Goal: Task Accomplishment & Management: Complete application form

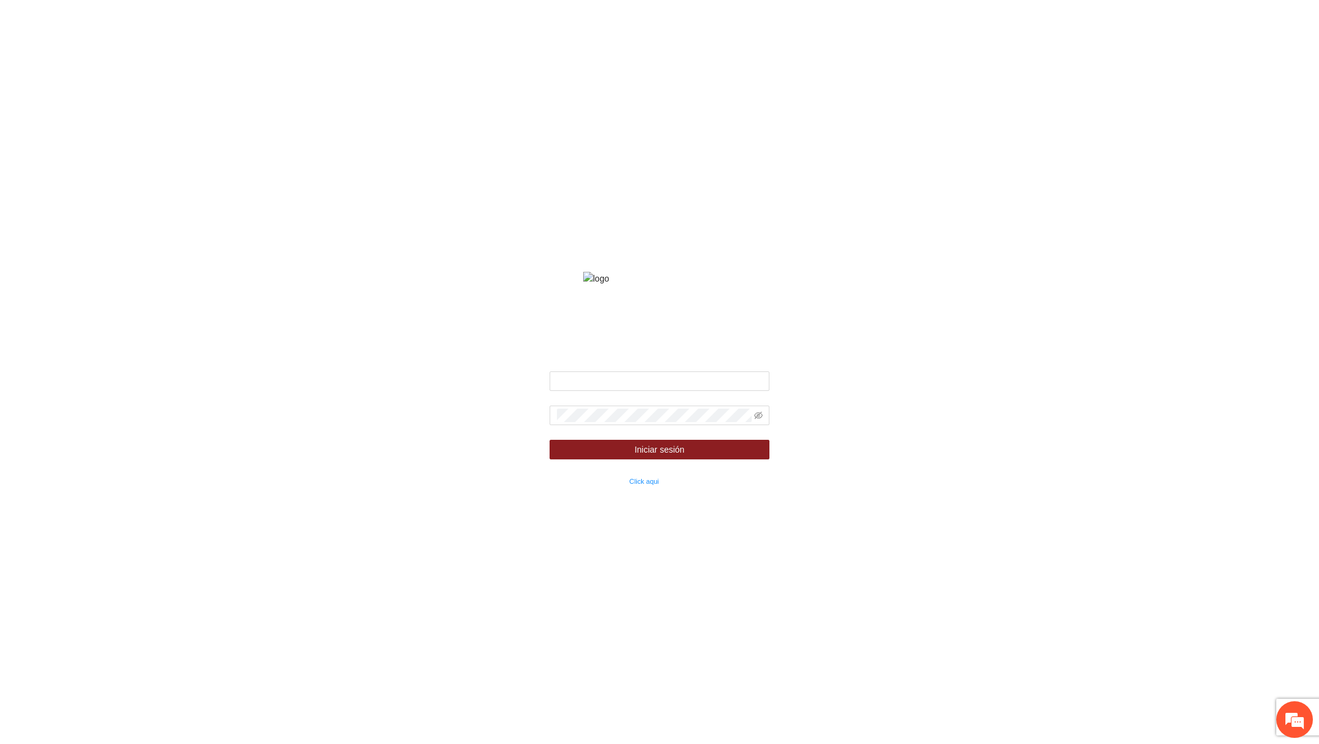
click at [673, 386] on div "Fondo de financiamiento de proyectos para la prevención y fortalecimiento de in…" at bounding box center [659, 371] width 275 height 231
click at [657, 391] on input "text" at bounding box center [660, 381] width 220 height 20
type input "**********"
click at [665, 425] on span at bounding box center [660, 415] width 220 height 20
click at [752, 425] on span at bounding box center [660, 415] width 220 height 20
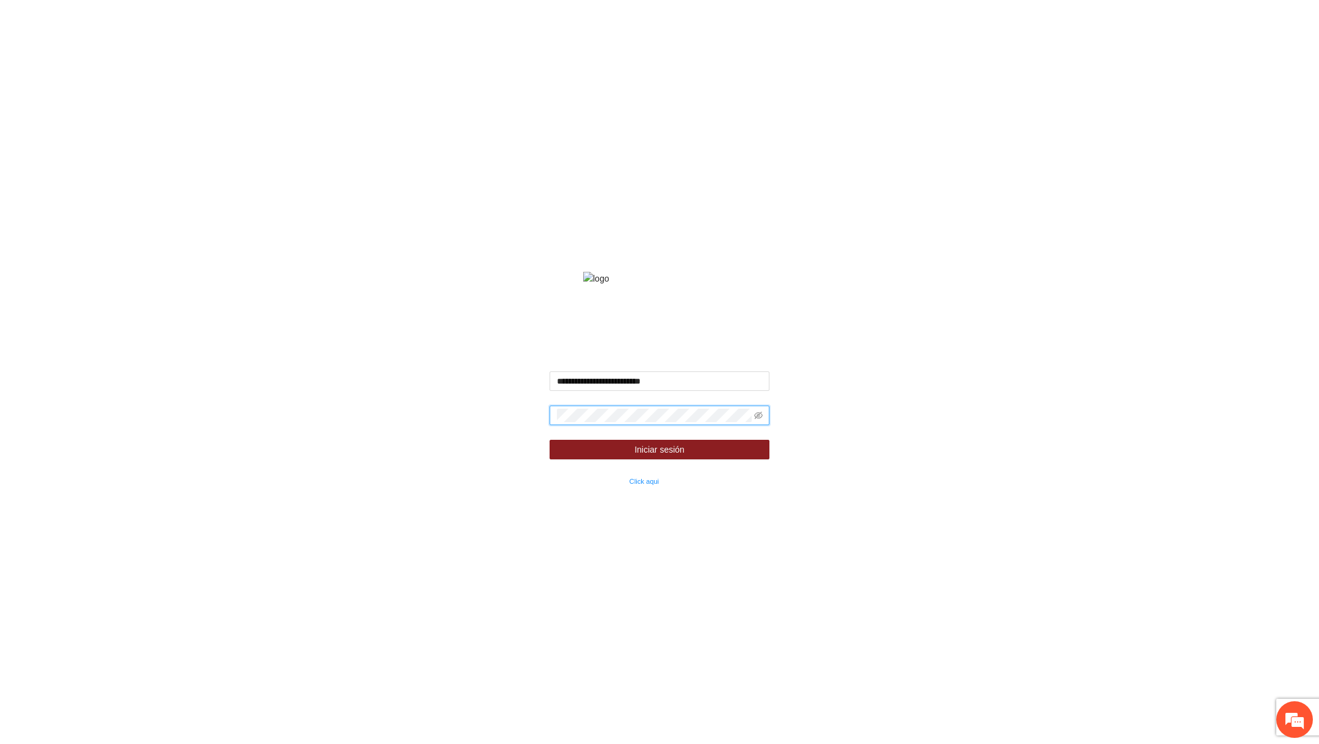
click at [754, 422] on span at bounding box center [758, 414] width 9 height 13
click at [754, 419] on icon "eye-invisible" at bounding box center [758, 415] width 9 height 9
click at [550, 440] on button "Iniciar sesión" at bounding box center [660, 450] width 220 height 20
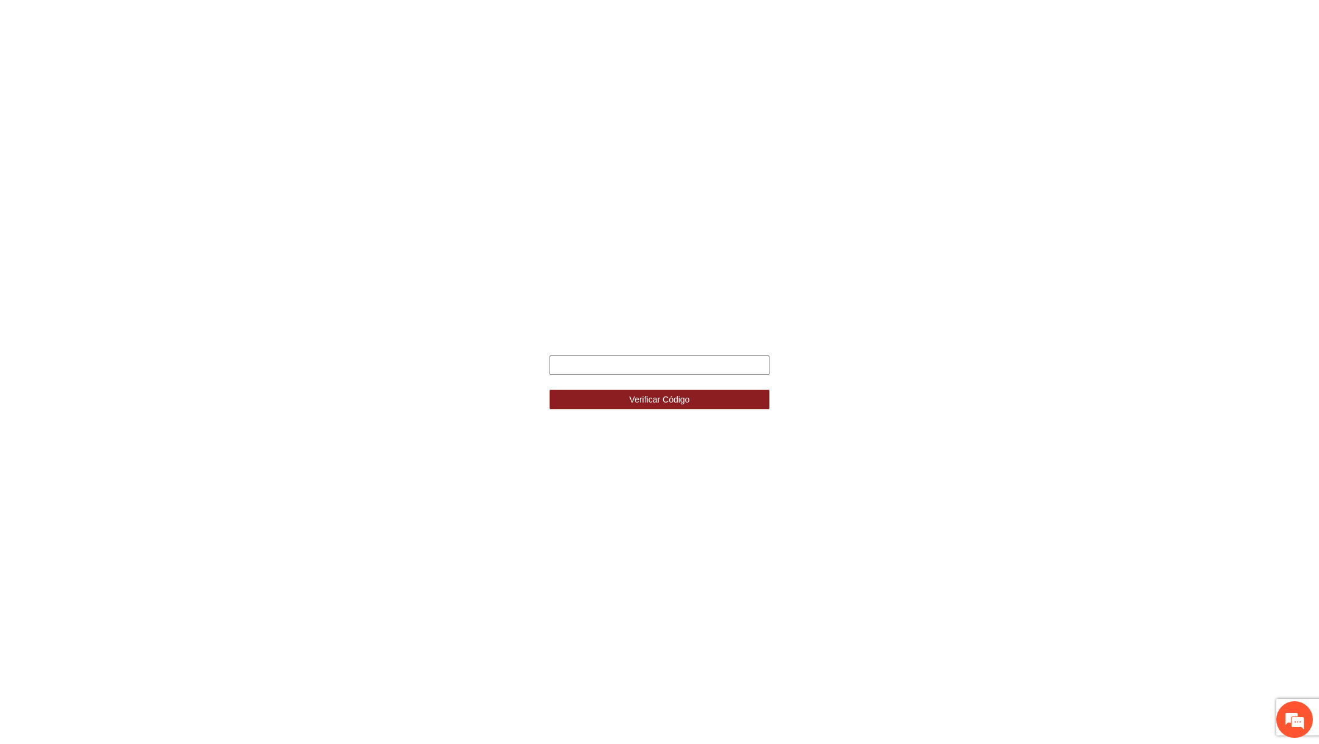
click at [669, 364] on input "text" at bounding box center [660, 365] width 220 height 20
type input "*"
type input "******"
click at [550, 390] on button "Verificar Código" at bounding box center [660, 400] width 220 height 20
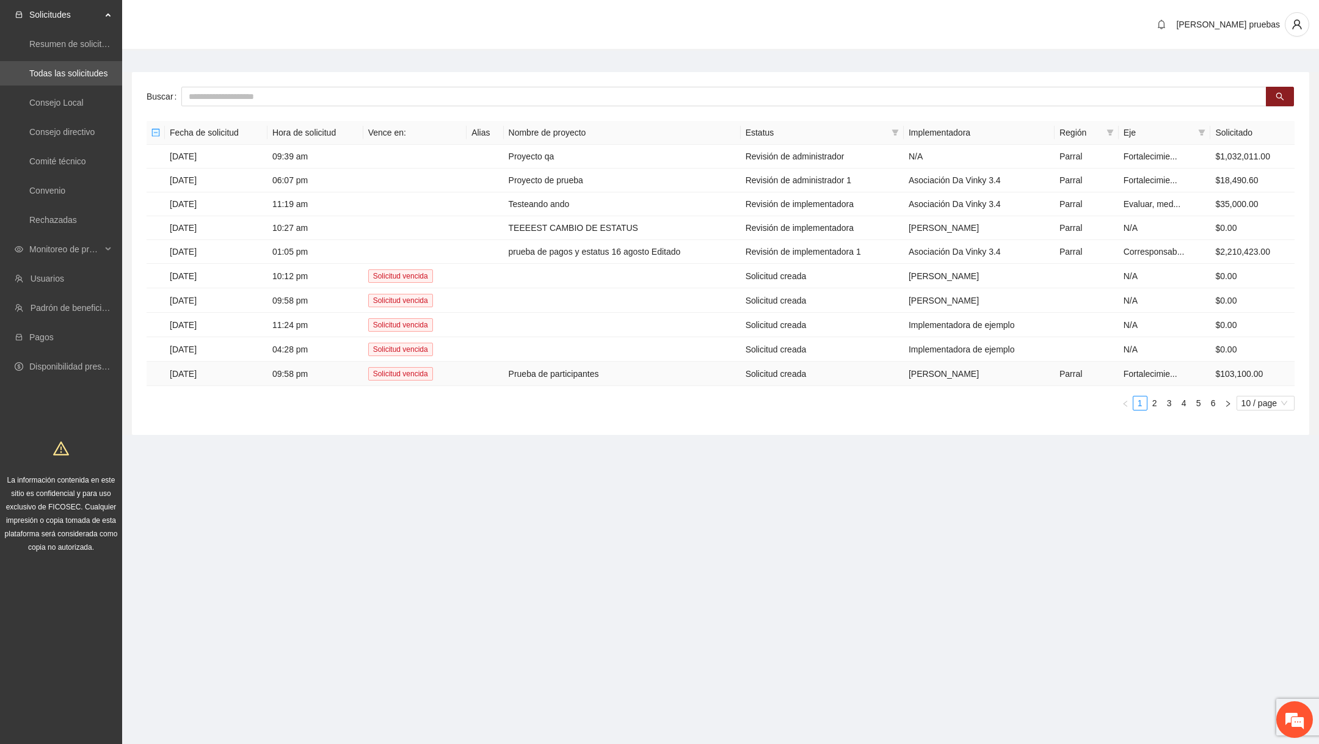
click at [645, 368] on td "Prueba de participantes" at bounding box center [622, 373] width 237 height 24
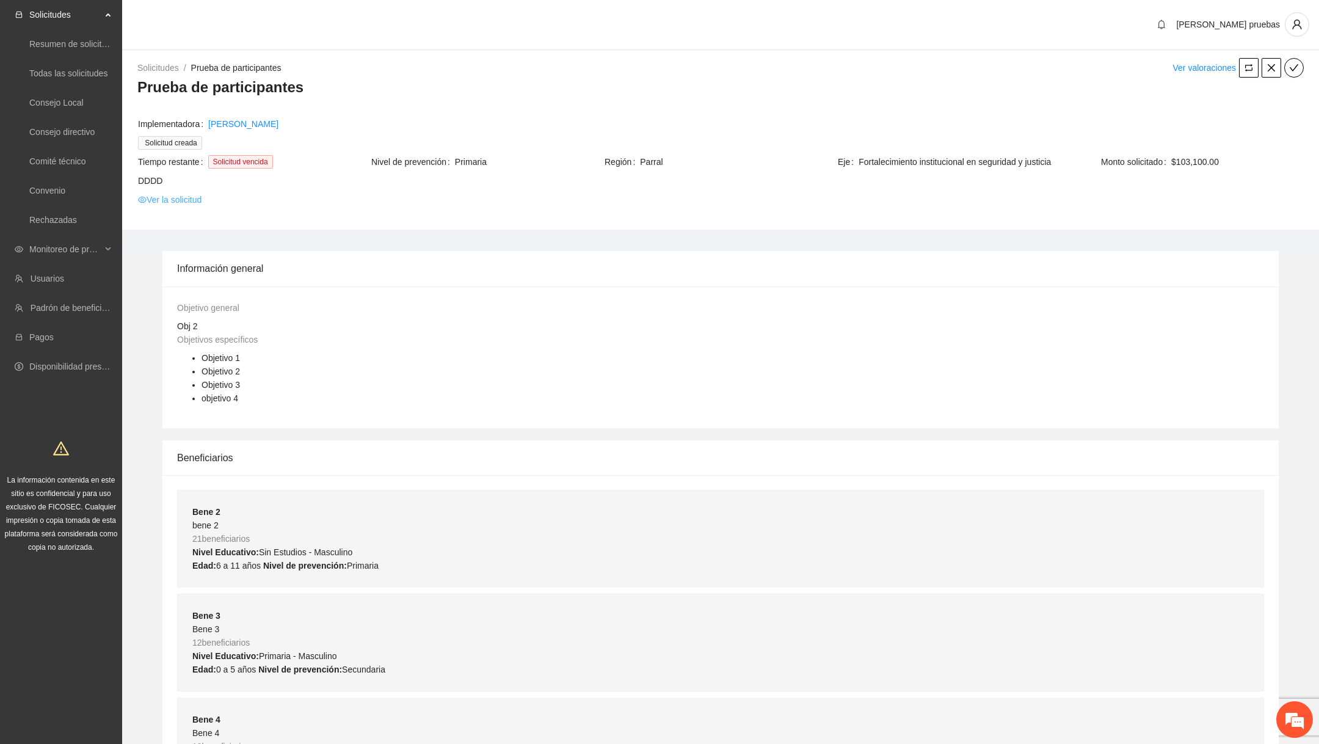
click at [189, 197] on link "Ver la solicitud" at bounding box center [170, 199] width 64 height 13
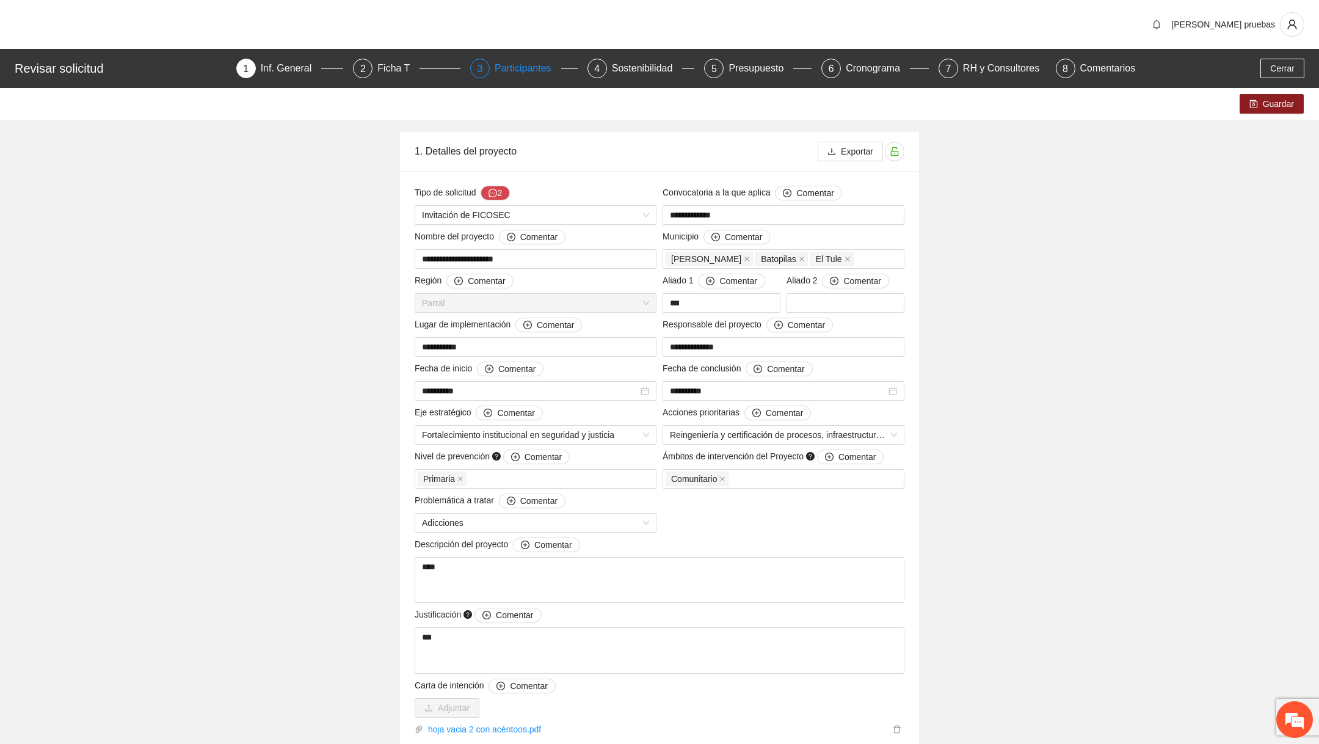
click at [495, 68] on div "Participantes" at bounding box center [528, 69] width 67 height 20
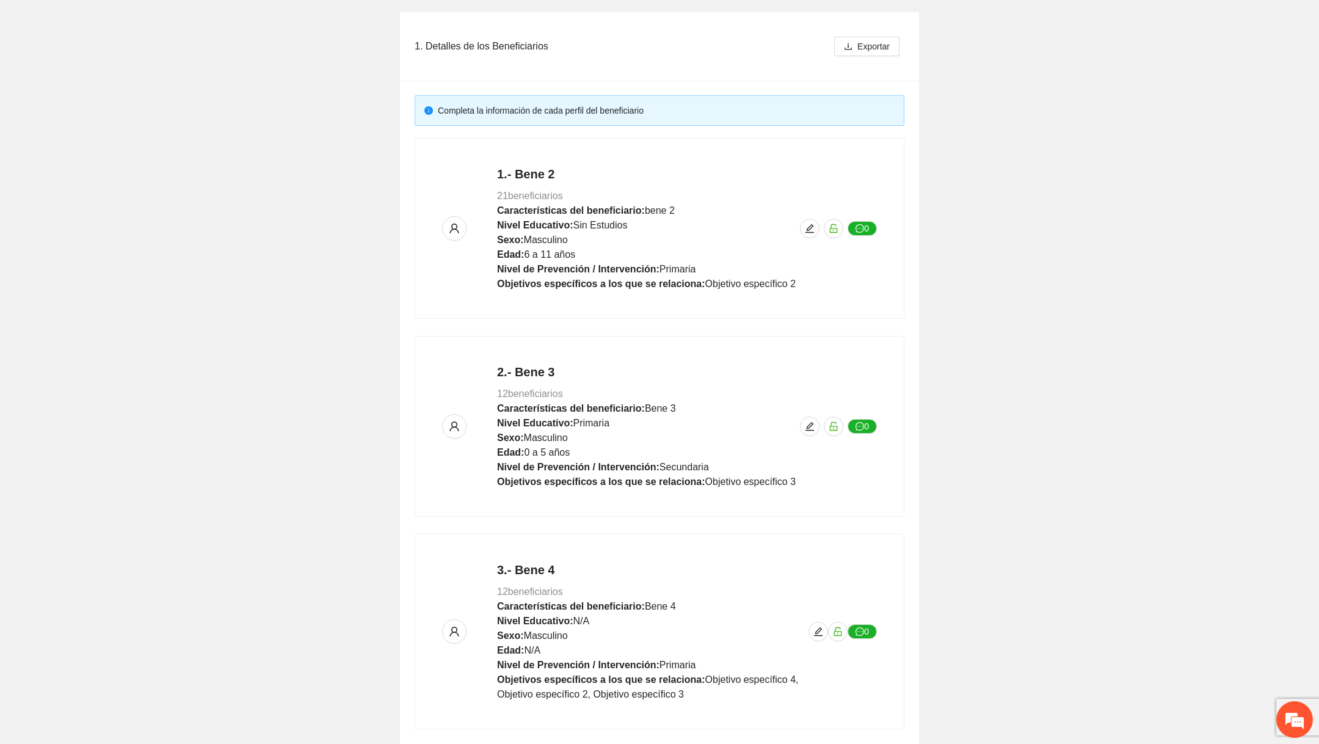
scroll to position [413, 0]
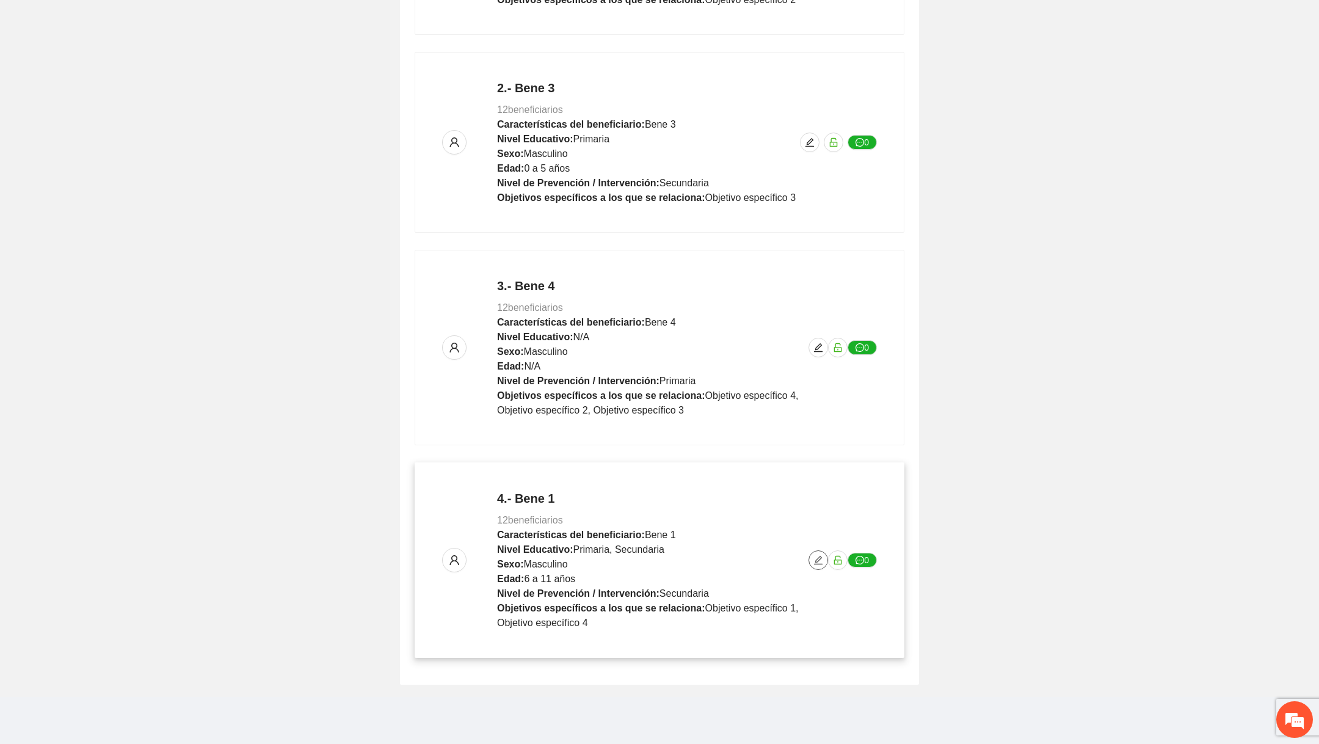
click at [819, 559] on icon "edit" at bounding box center [818, 560] width 10 height 10
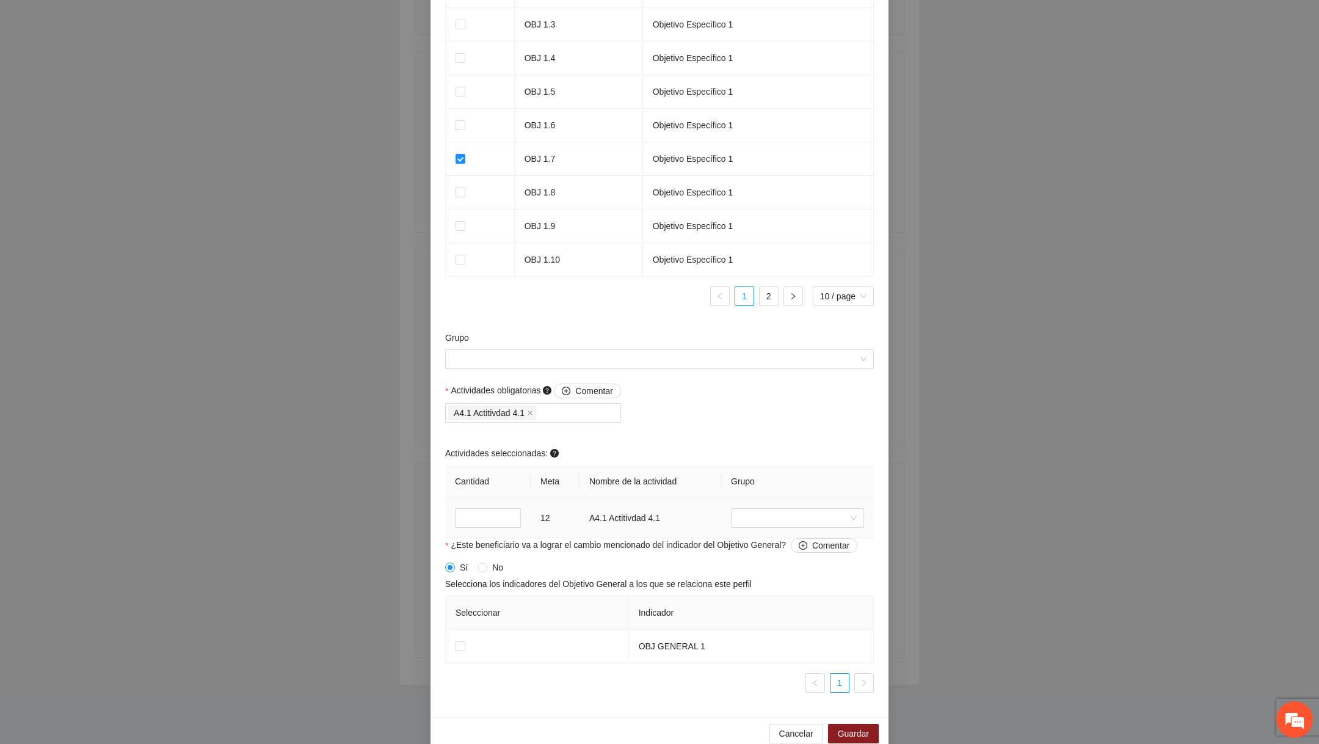
scroll to position [895, 0]
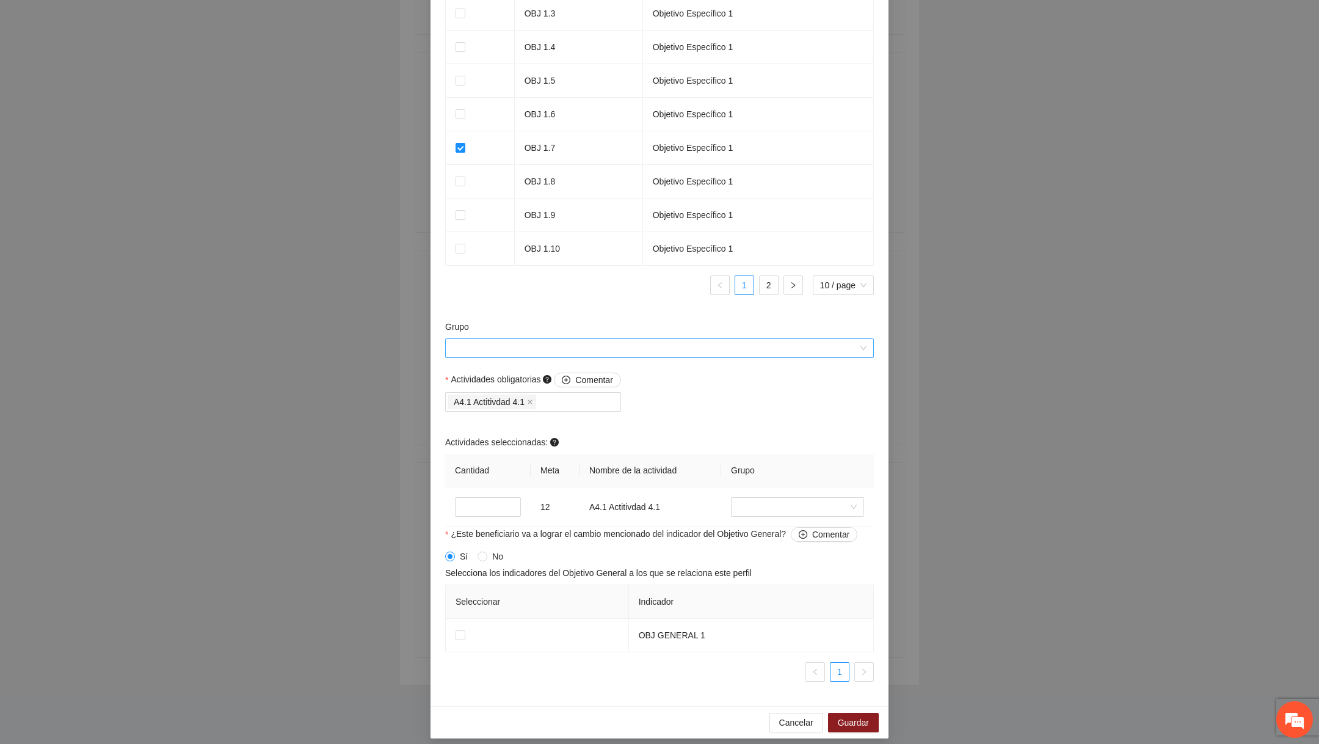
click at [694, 357] on input "Grupo" at bounding box center [654, 348] width 405 height 18
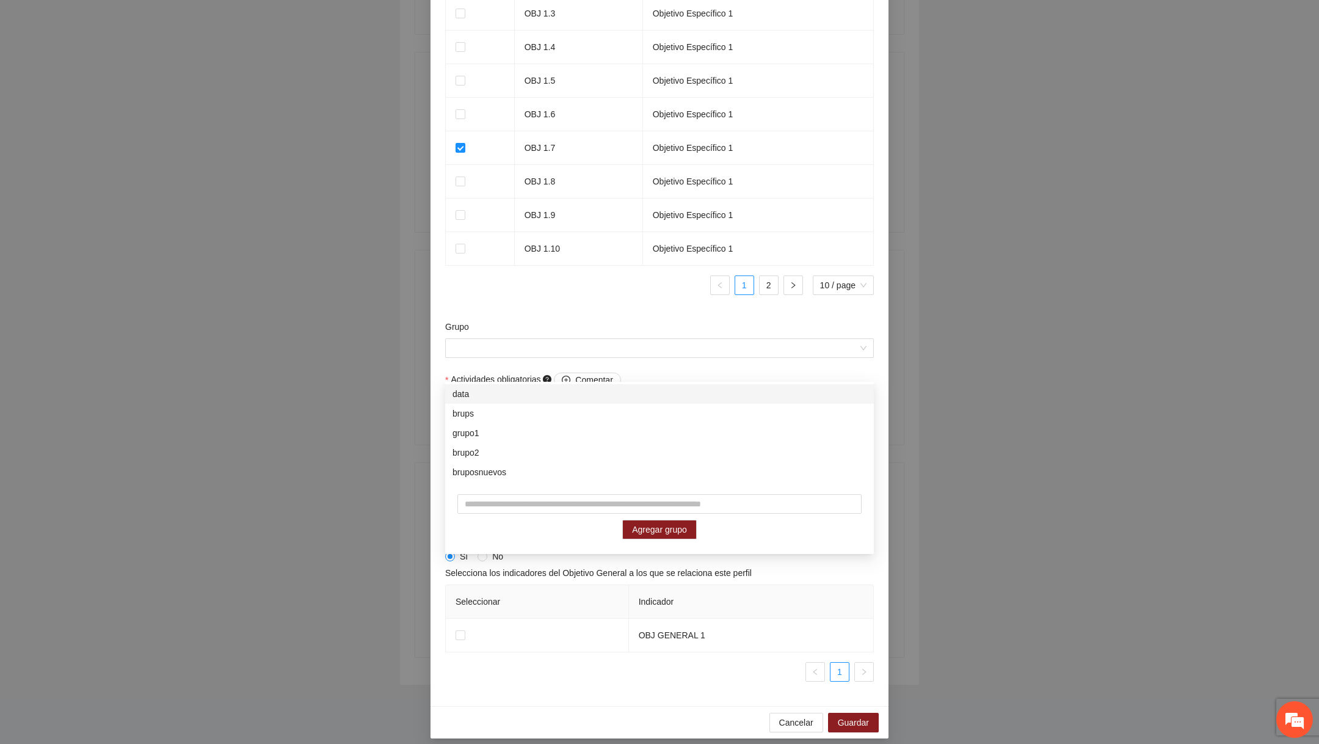
click at [641, 338] on div "Grupo" at bounding box center [659, 329] width 429 height 18
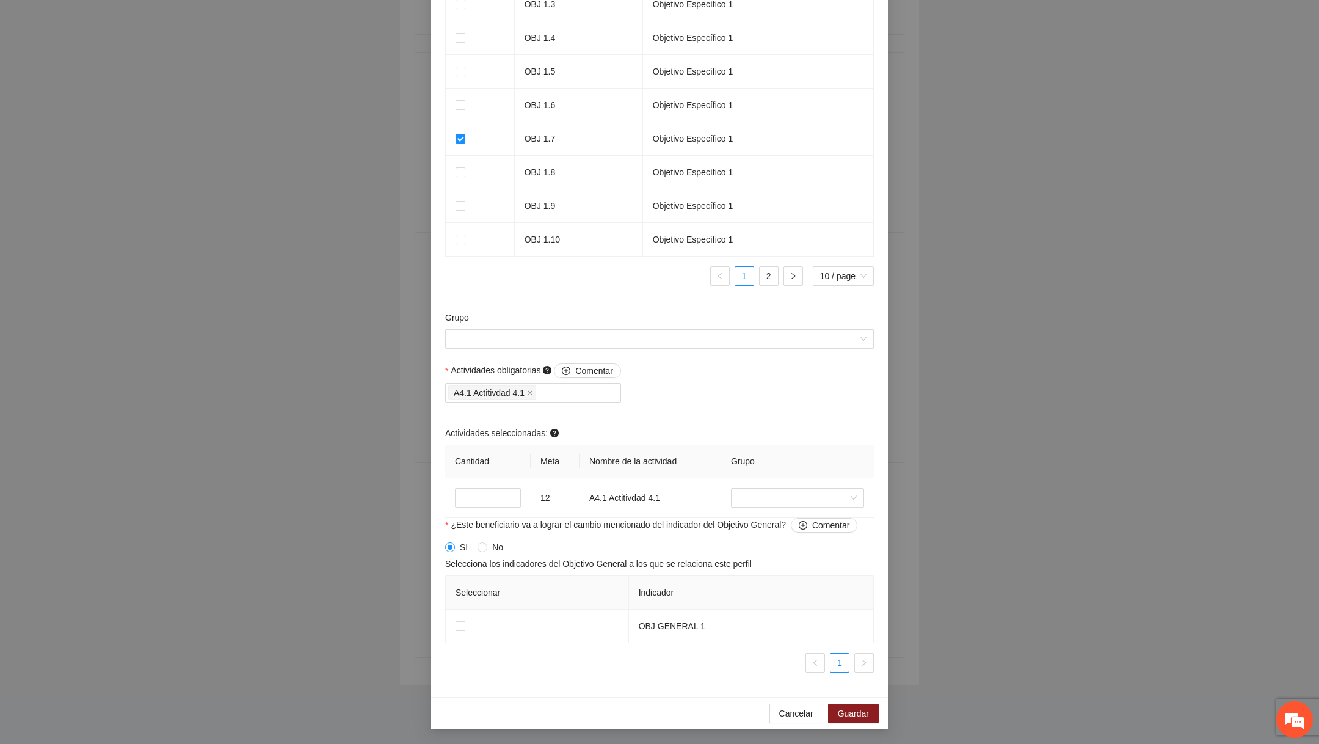
scroll to position [924, 0]
drag, startPoint x: 728, startPoint y: 462, endPoint x: 764, endPoint y: 462, distance: 36.0
click at [764, 462] on th "Grupo" at bounding box center [797, 462] width 153 height 34
copy span "Grupo"
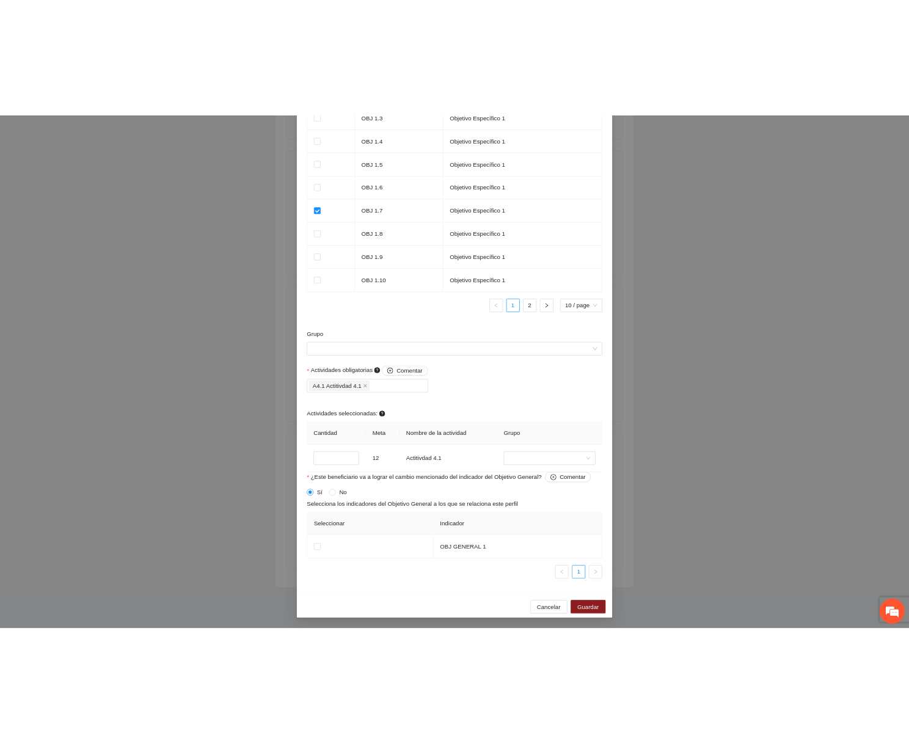
scroll to position [432, 0]
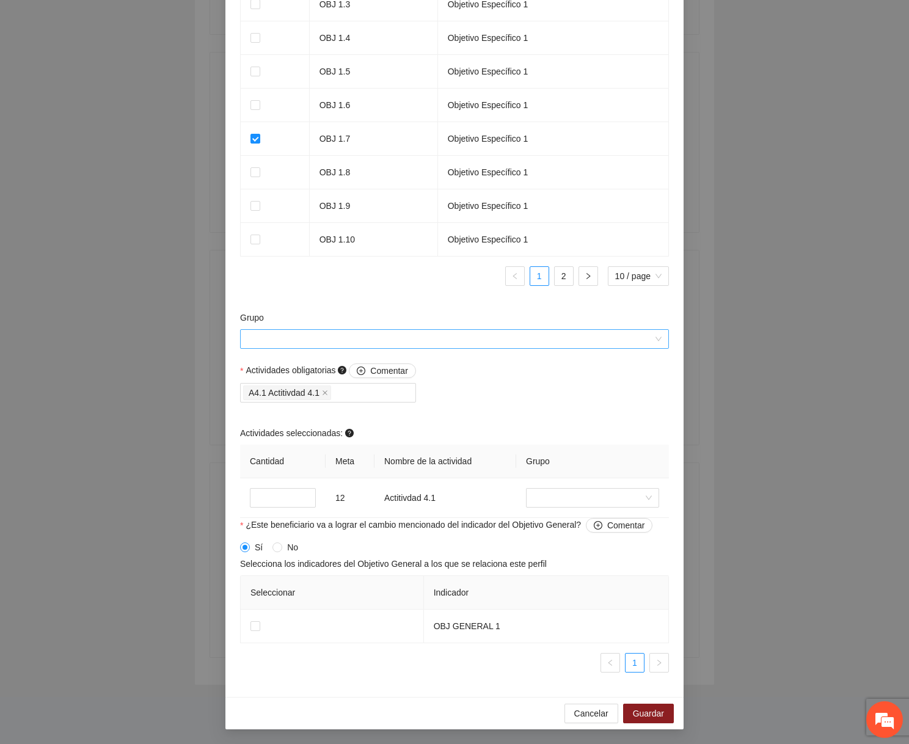
click at [468, 345] on input "Grupo" at bounding box center [449, 339] width 405 height 18
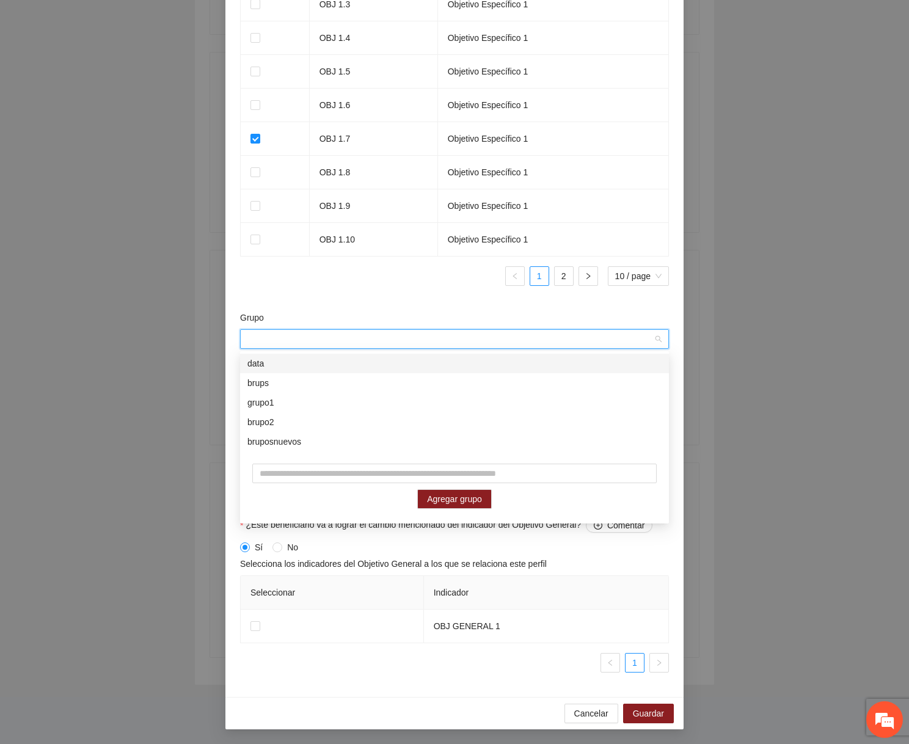
click at [450, 324] on div "Grupo" at bounding box center [454, 320] width 429 height 18
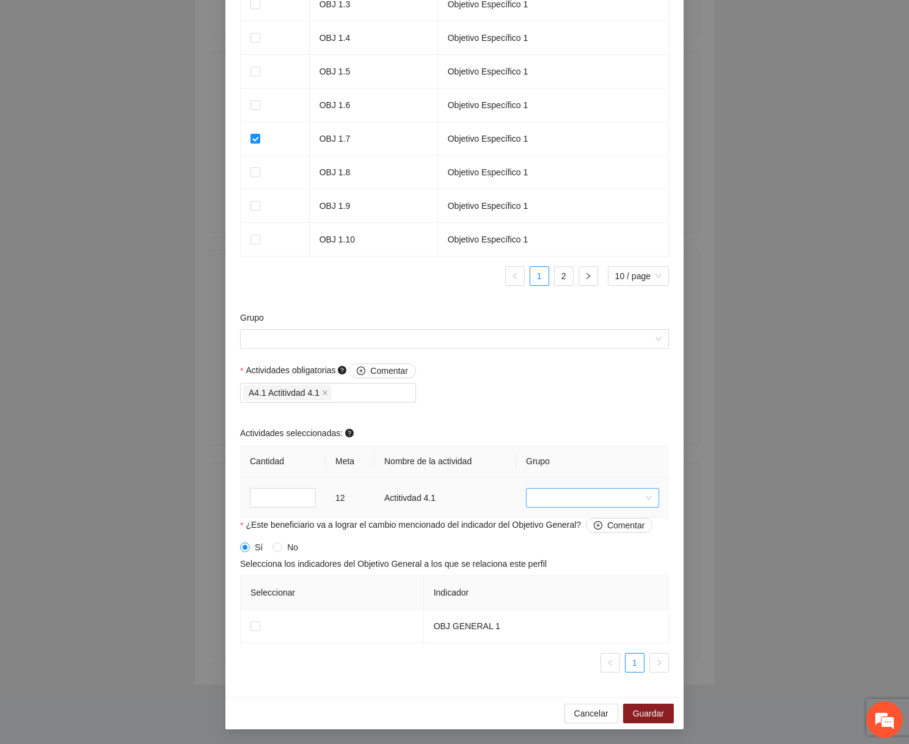
click at [628, 500] on input "search" at bounding box center [588, 497] width 110 height 18
click at [563, 537] on div "data" at bounding box center [592, 540] width 118 height 13
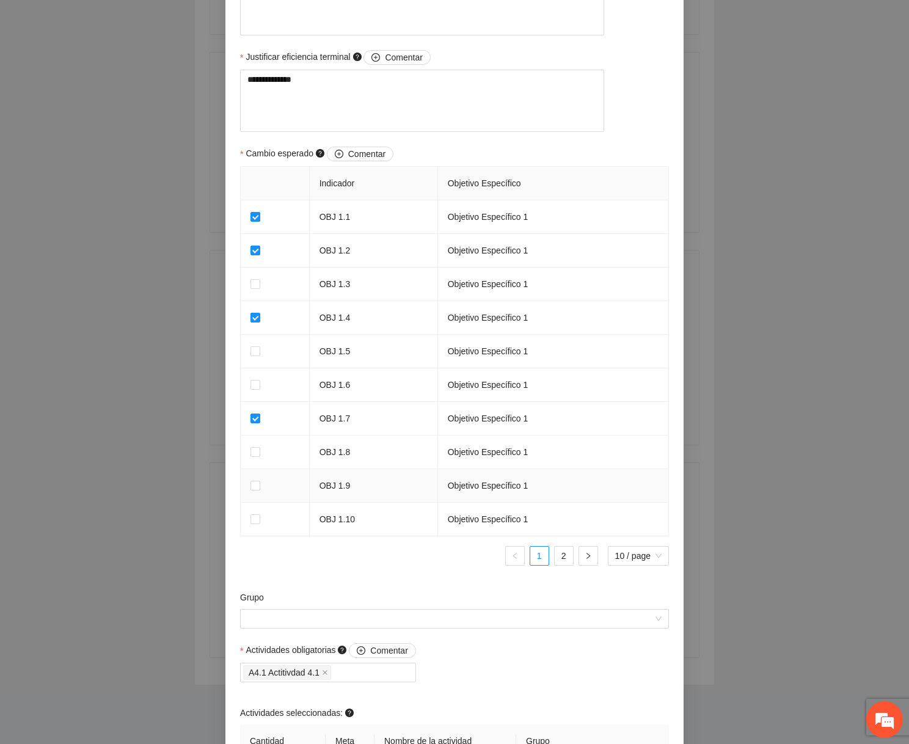
scroll to position [609, 0]
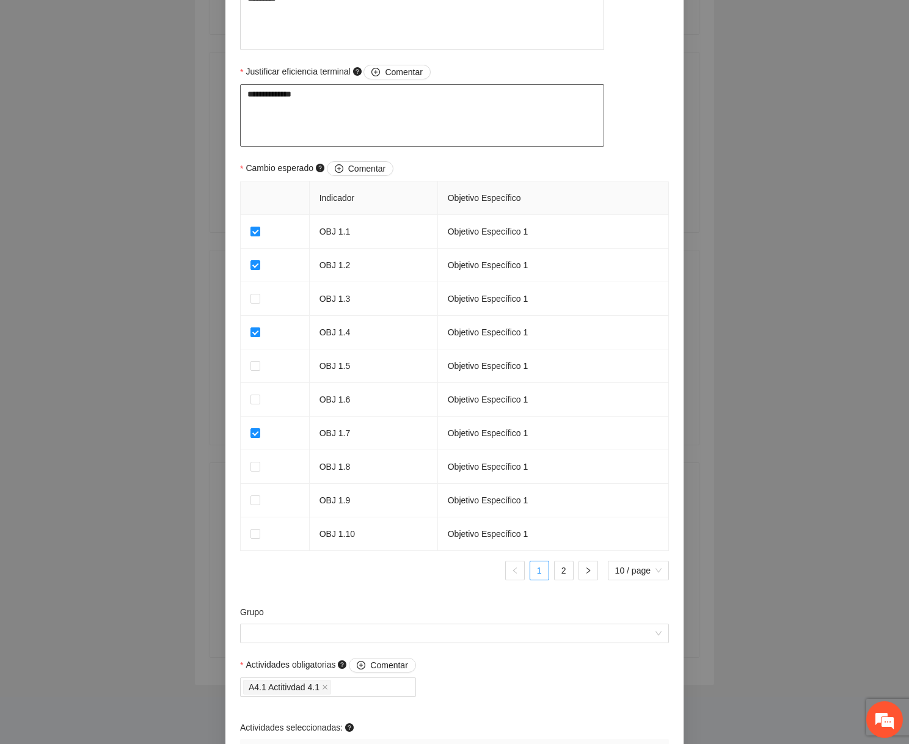
click at [411, 125] on textarea "**********" at bounding box center [422, 115] width 364 height 62
type textarea "**********"
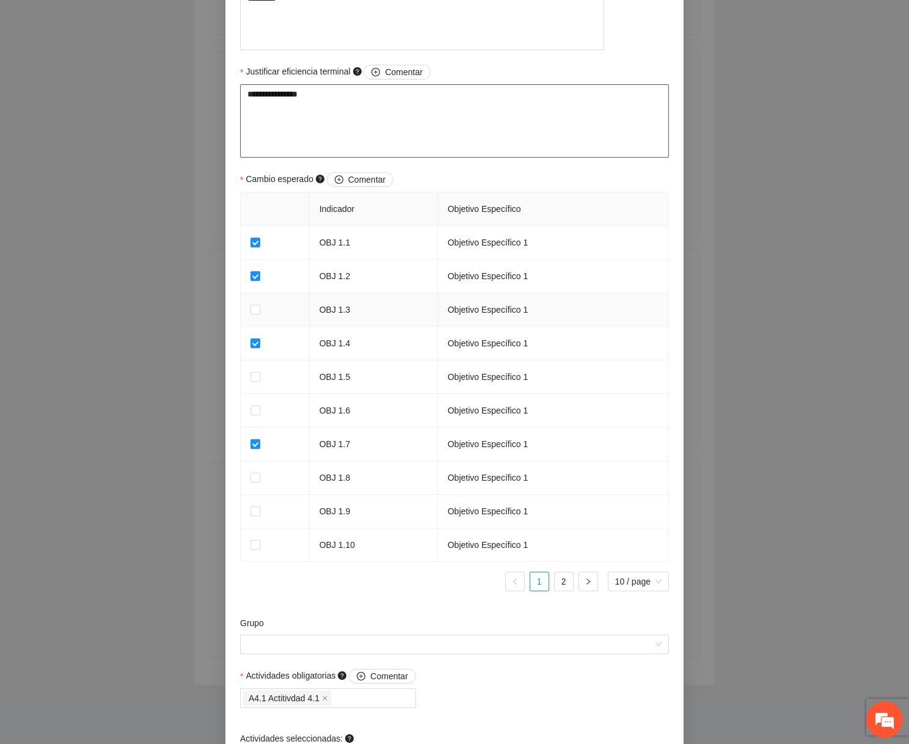
scroll to position [924, 0]
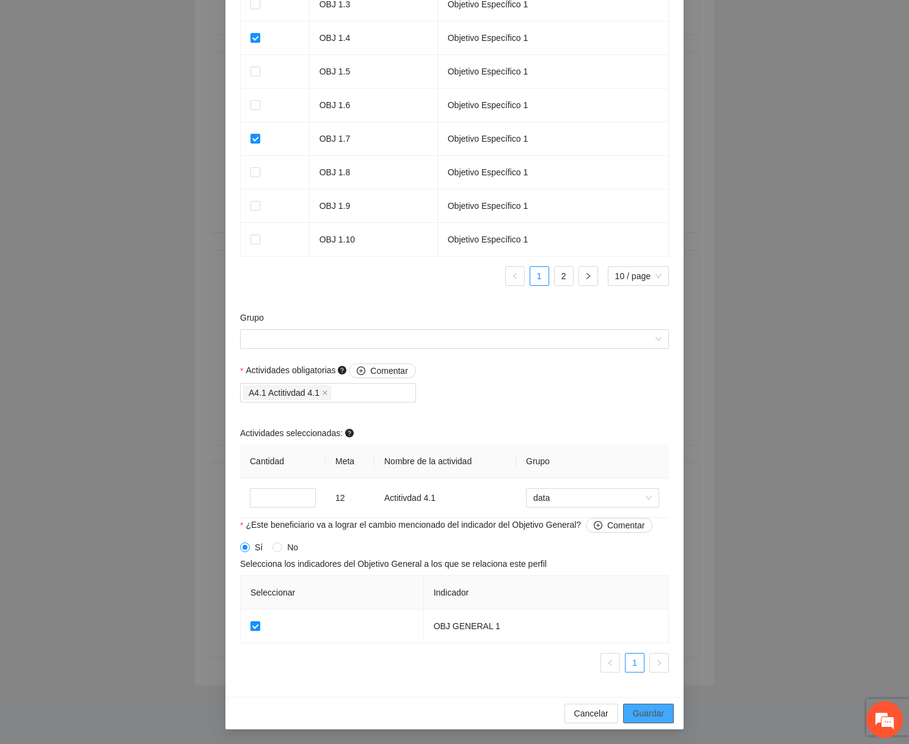
type textarea "**********"
click at [650, 719] on span "Guardar" at bounding box center [648, 712] width 31 height 13
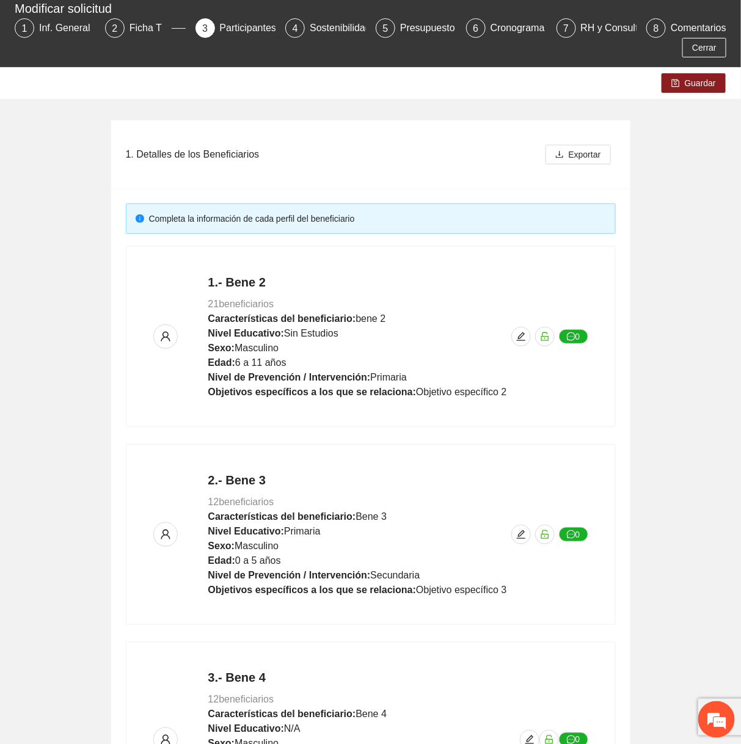
scroll to position [0, 0]
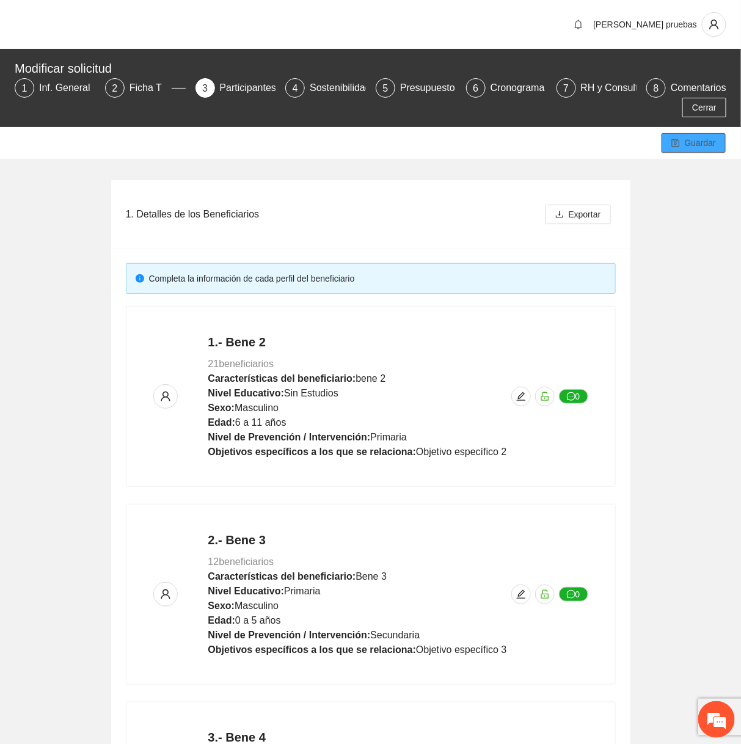
click at [698, 151] on button "Guardar" at bounding box center [693, 143] width 64 height 20
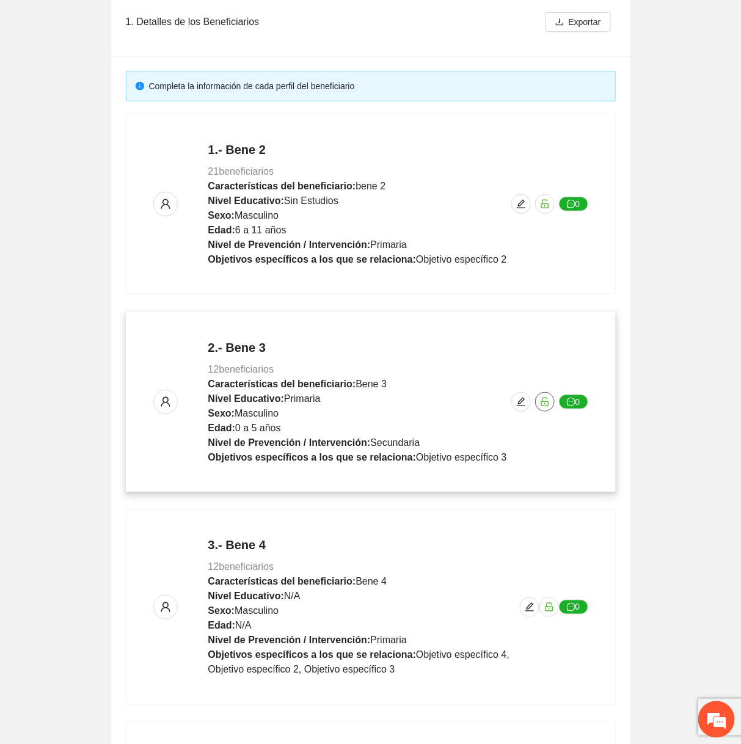
scroll to position [452, 0]
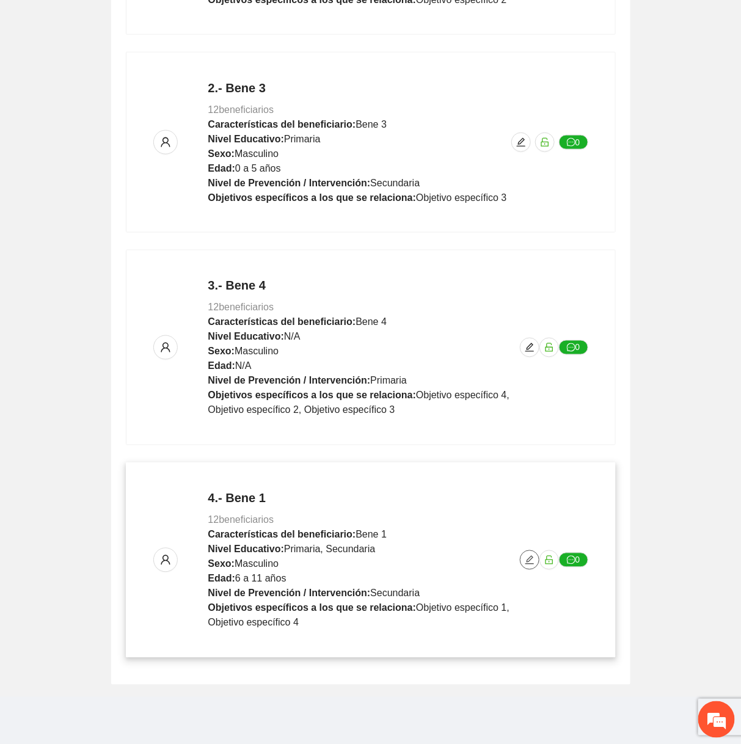
click at [523, 555] on span "edit" at bounding box center [529, 560] width 18 height 10
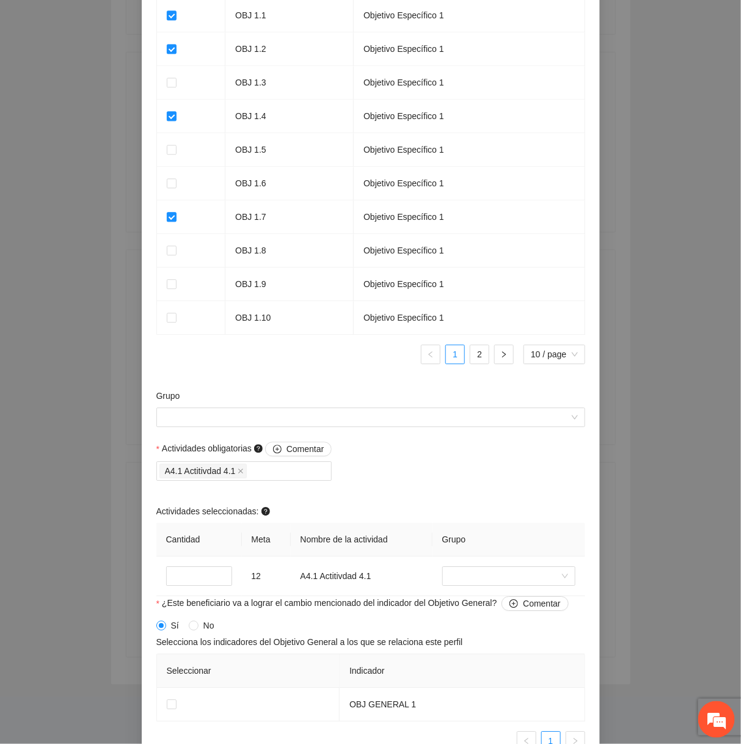
scroll to position [899, 0]
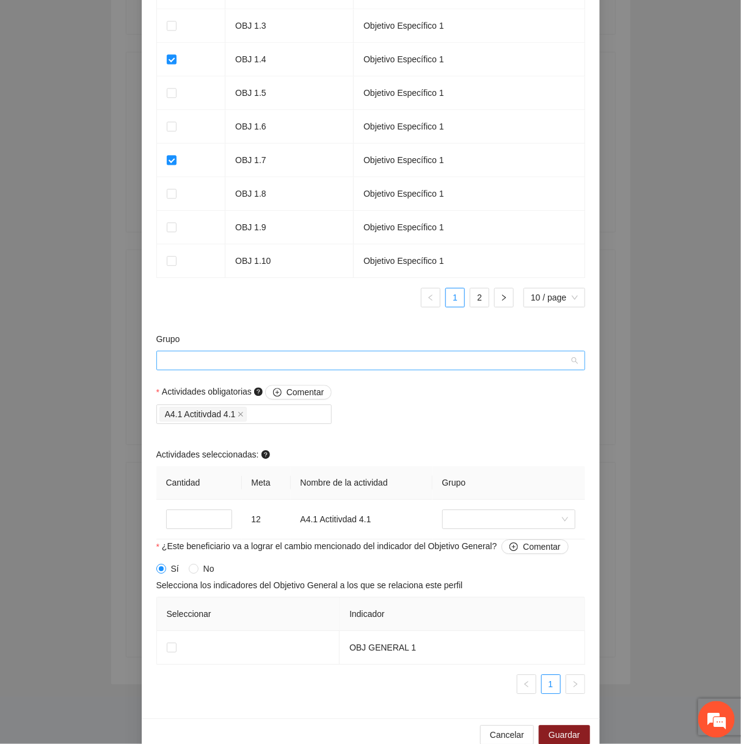
click at [398, 359] on input "Grupo" at bounding box center [366, 360] width 405 height 18
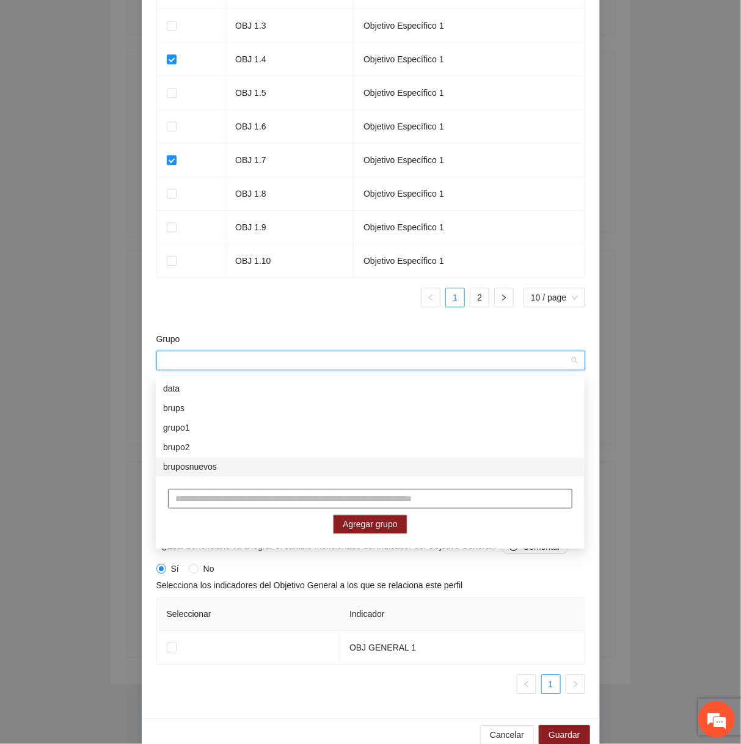
click at [328, 498] on input "text" at bounding box center [370, 499] width 404 height 20
type input "**********"
click at [379, 525] on span "Agregar grupo" at bounding box center [370, 524] width 55 height 13
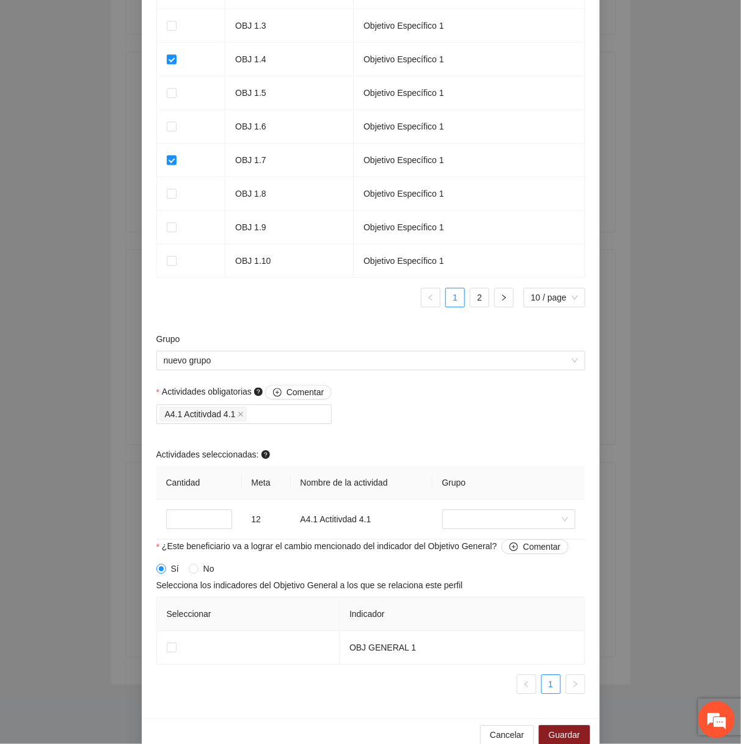
scroll to position [924, 0]
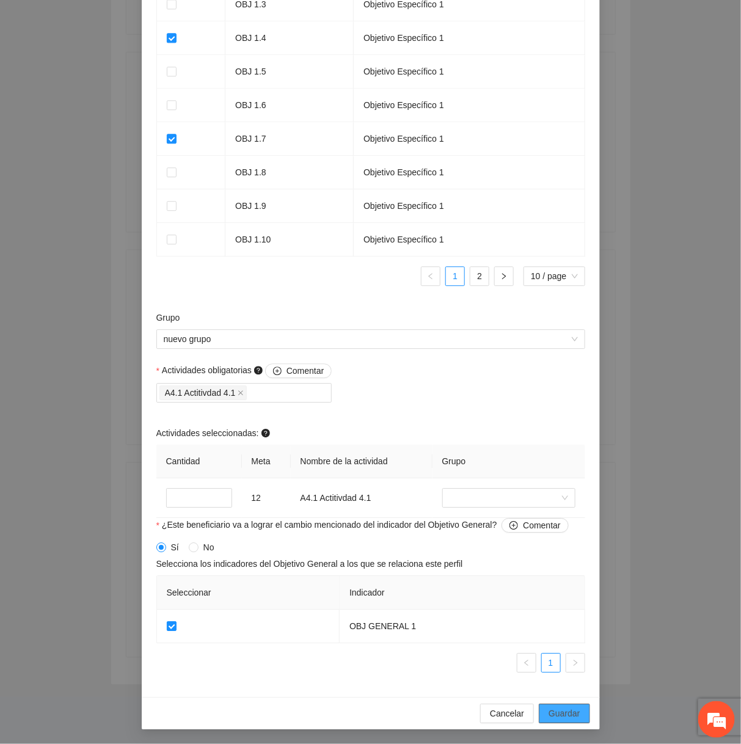
click at [564, 710] on span "Guardar" at bounding box center [563, 712] width 31 height 13
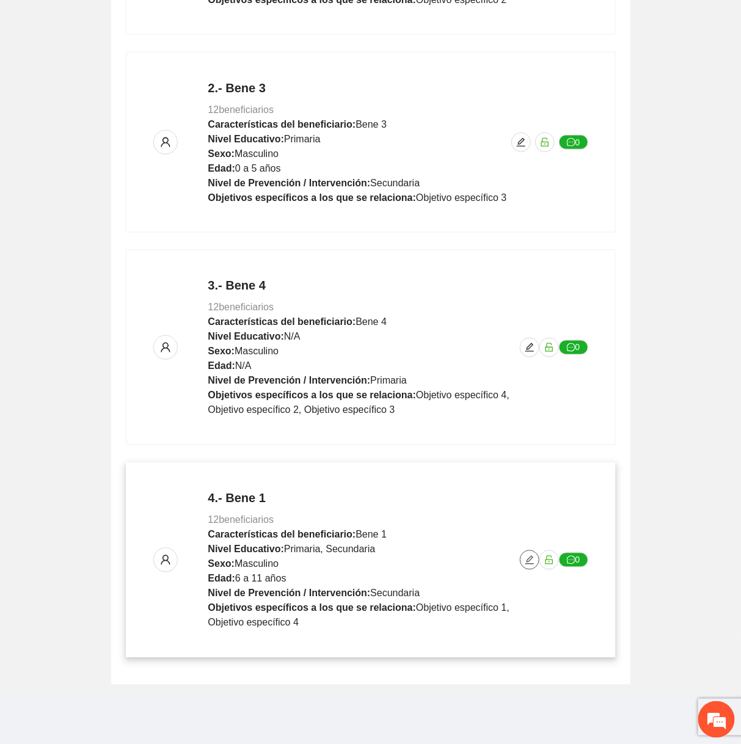
scroll to position [0, 0]
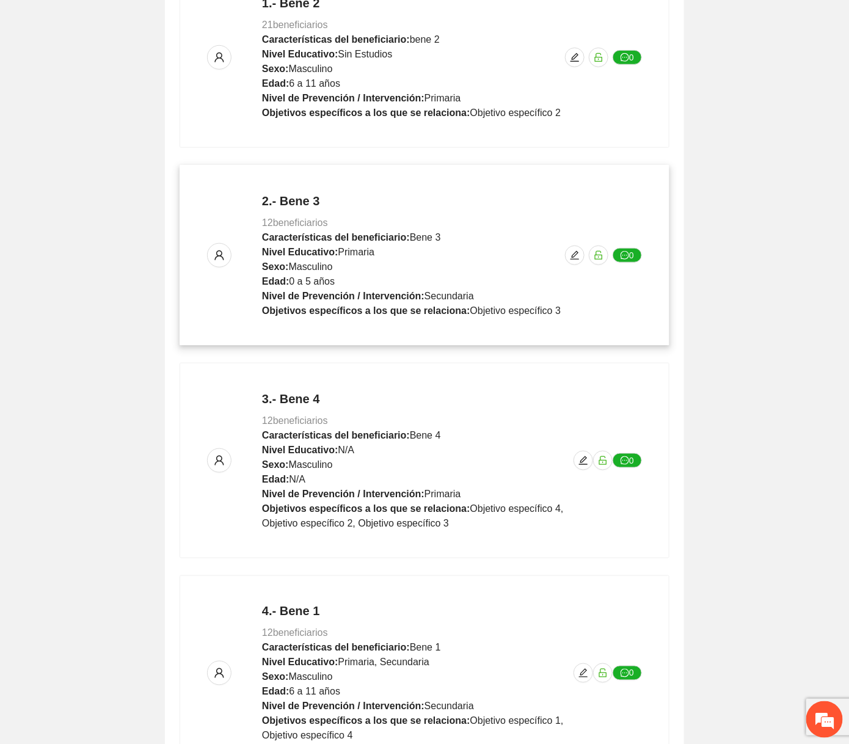
scroll to position [452, 0]
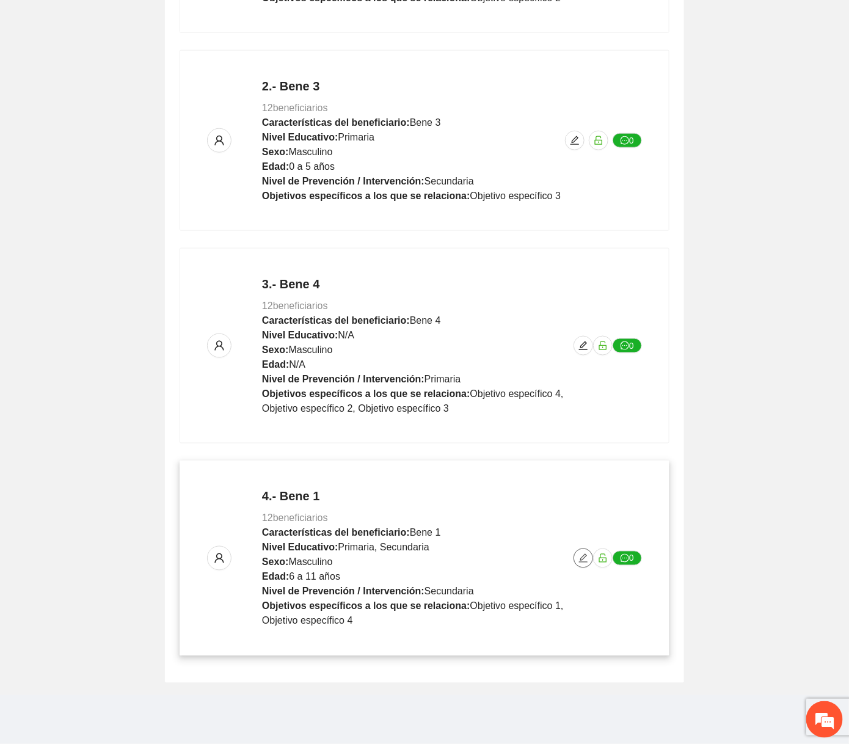
click at [579, 554] on icon "edit" at bounding box center [583, 558] width 10 height 10
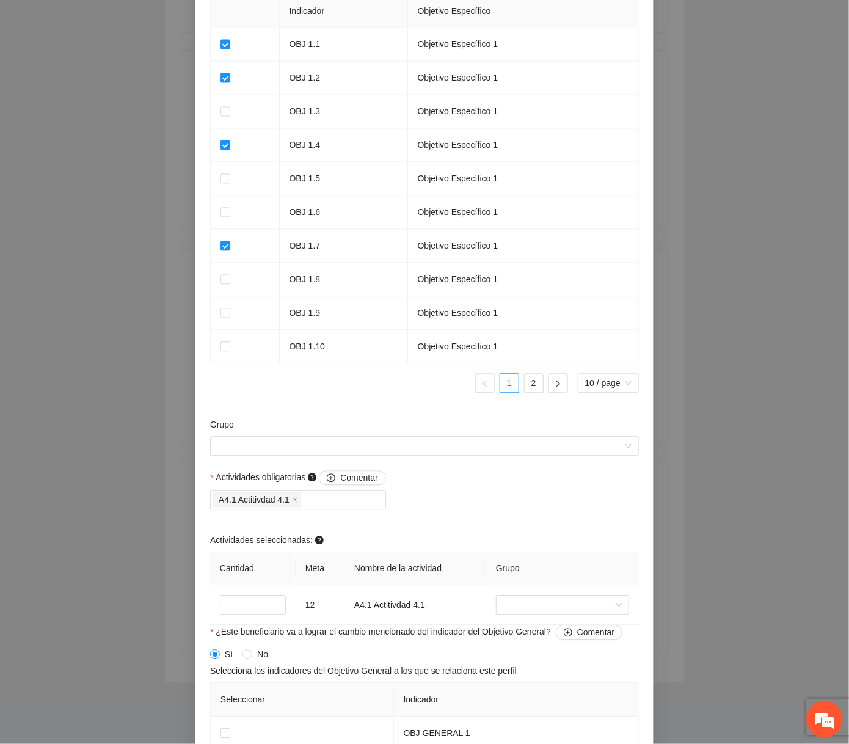
scroll to position [872, 0]
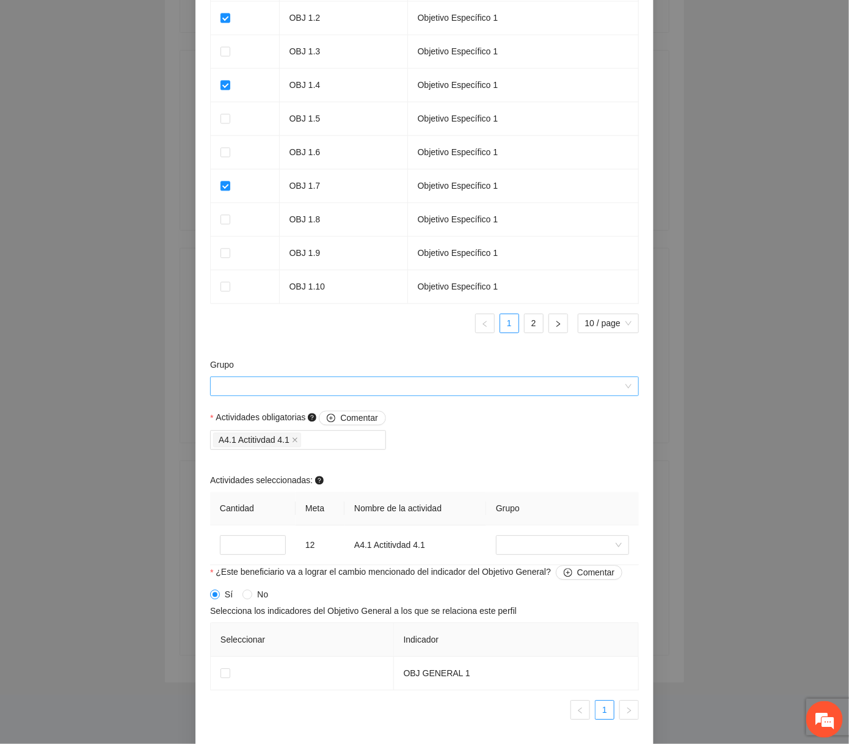
click at [410, 390] on input "Grupo" at bounding box center [419, 386] width 405 height 18
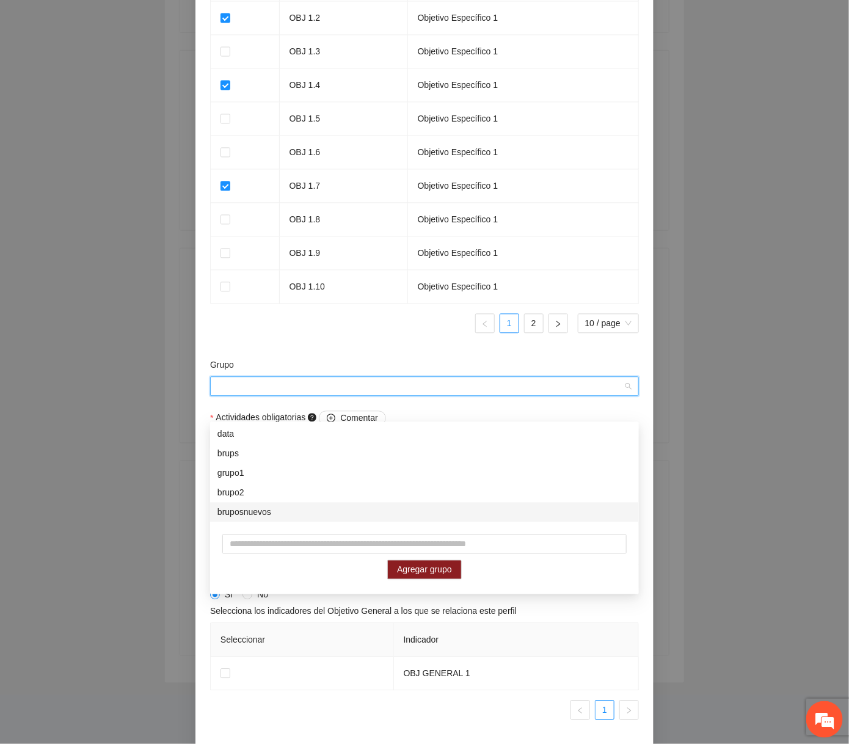
click at [294, 522] on div "Agregar grupo" at bounding box center [424, 557] width 429 height 70
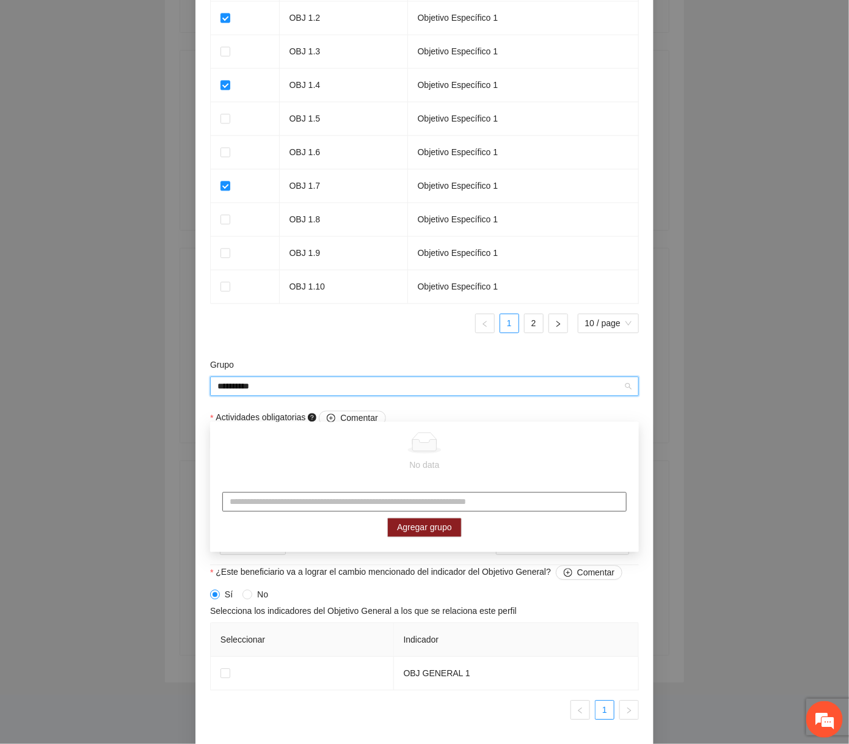
type input "**********"
click at [432, 391] on input "**********" at bounding box center [419, 386] width 405 height 18
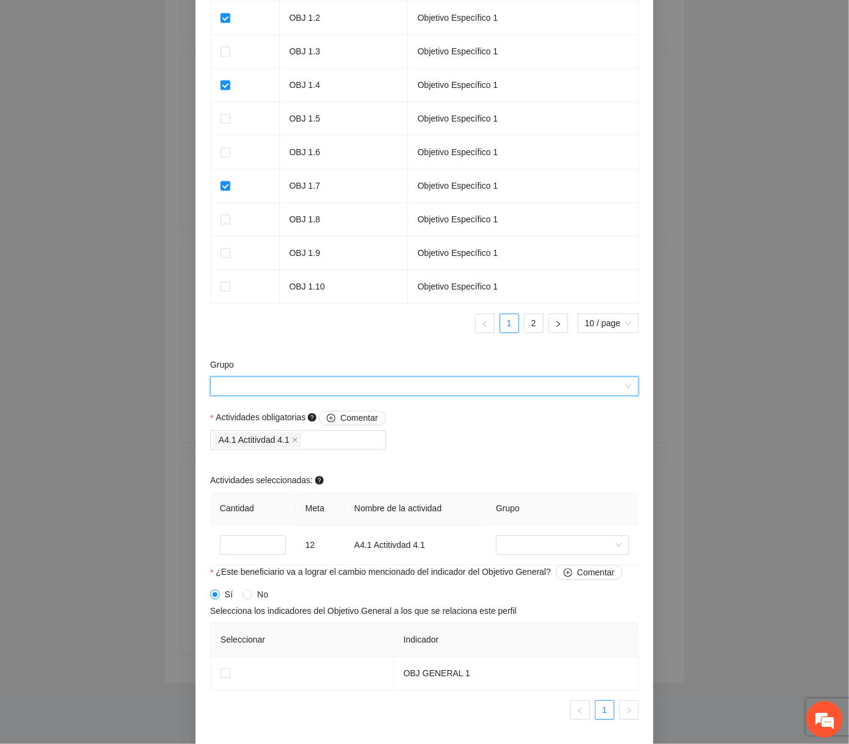
click at [417, 394] on input "Grupo" at bounding box center [419, 386] width 405 height 18
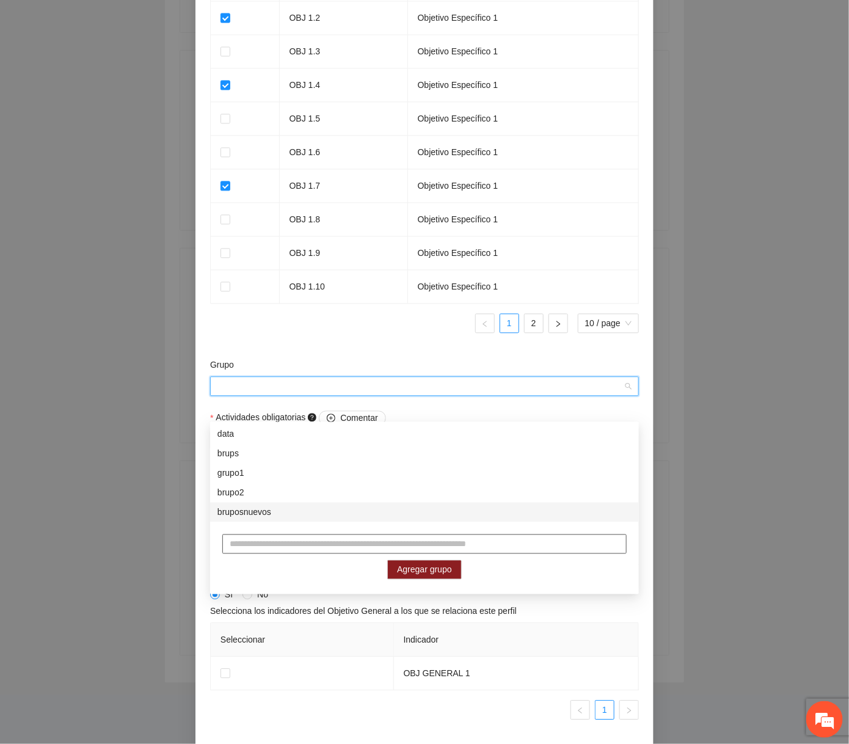
click at [330, 534] on input "text" at bounding box center [424, 544] width 404 height 20
type input "**********"
click at [412, 563] on span "Agregar grupo" at bounding box center [424, 569] width 55 height 13
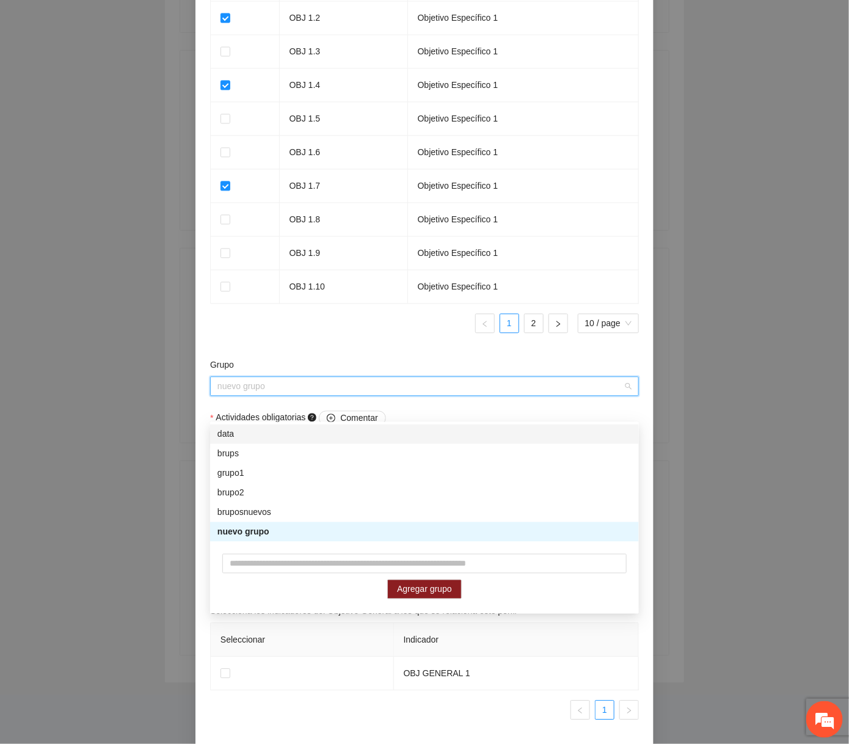
click at [347, 333] on ul "1 2 10 / page" at bounding box center [424, 323] width 429 height 20
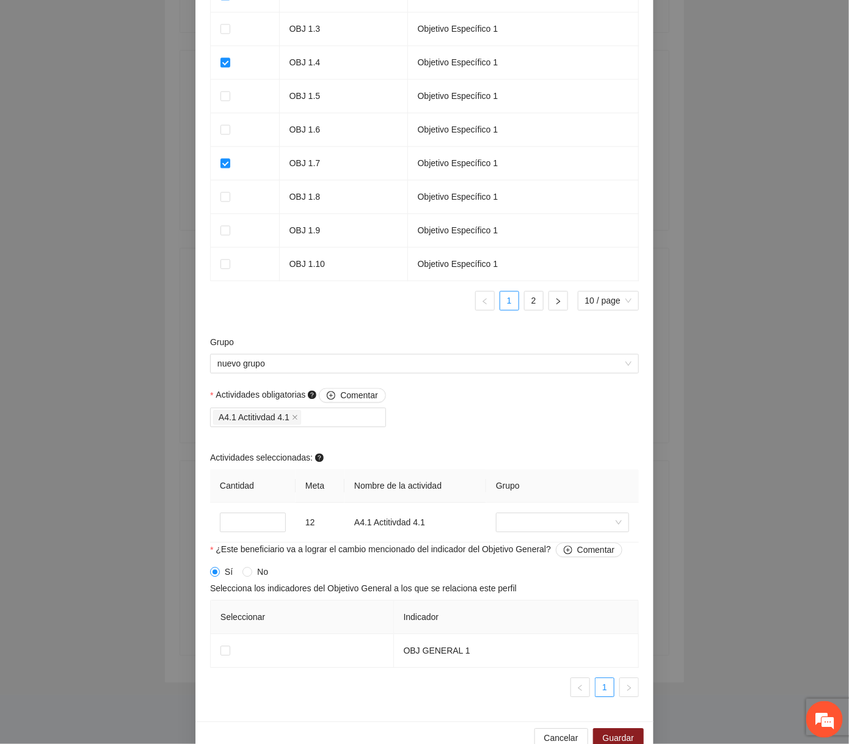
scroll to position [924, 0]
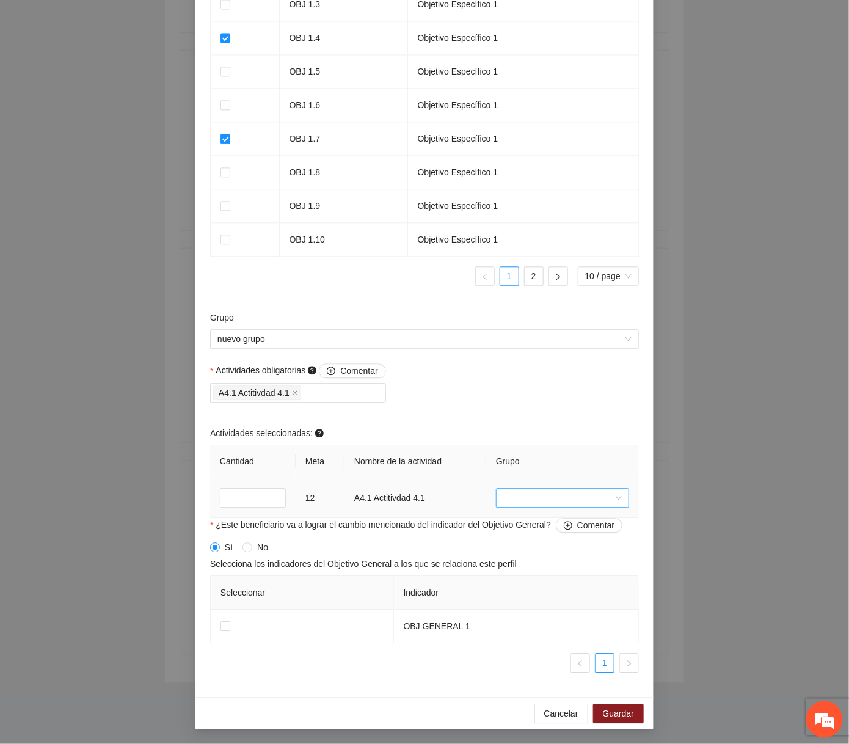
click at [541, 499] on input "search" at bounding box center [558, 497] width 110 height 18
click at [521, 572] on div "brups" at bounding box center [562, 578] width 118 height 13
click at [616, 714] on span "Guardar" at bounding box center [618, 712] width 31 height 13
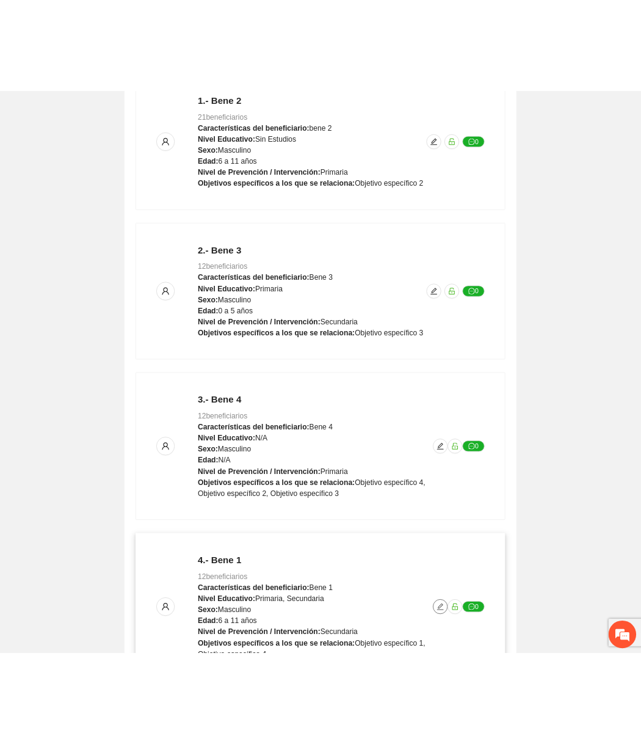
scroll to position [0, 0]
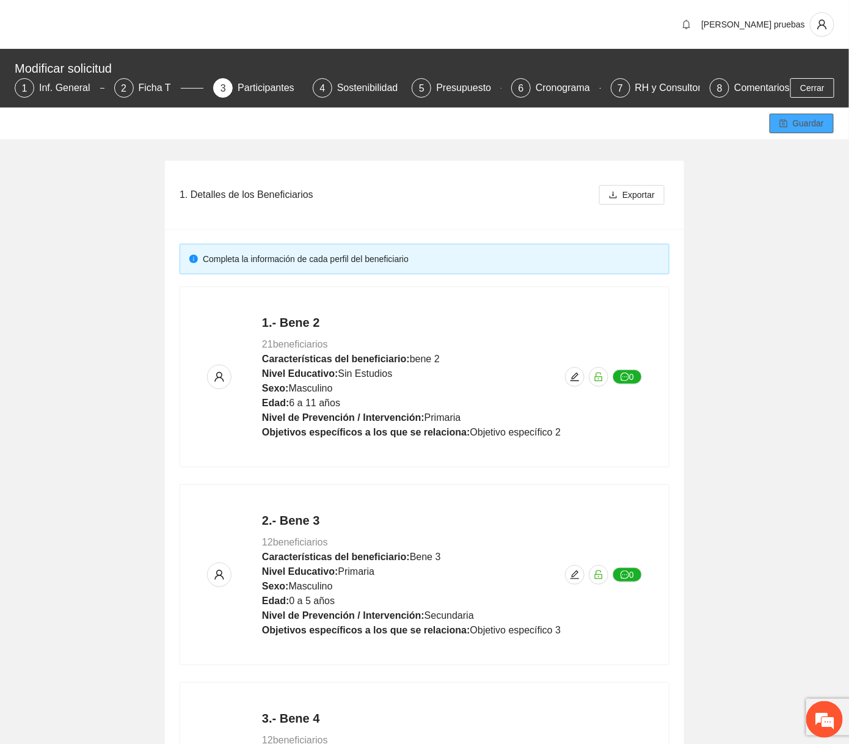
click at [740, 133] on button "Guardar" at bounding box center [801, 124] width 64 height 20
click at [740, 130] on span "Guardar" at bounding box center [808, 123] width 31 height 13
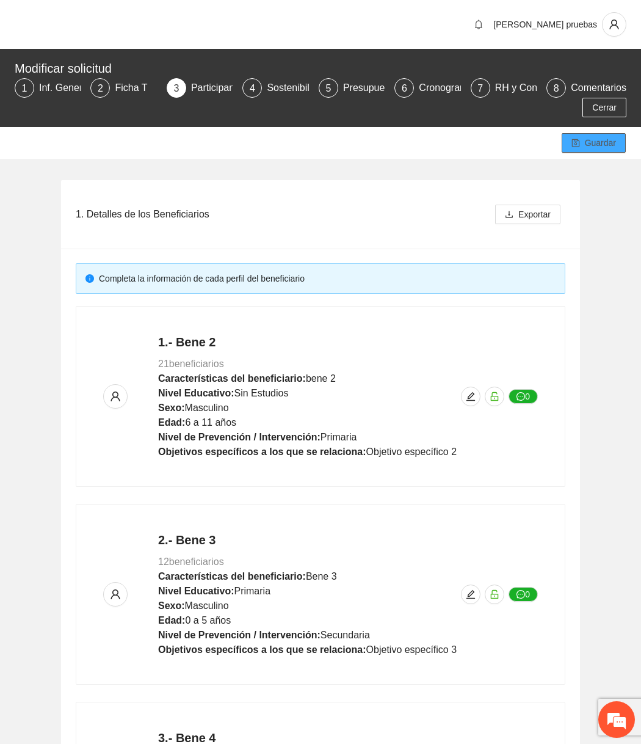
click at [609, 143] on span "Guardar" at bounding box center [600, 142] width 31 height 13
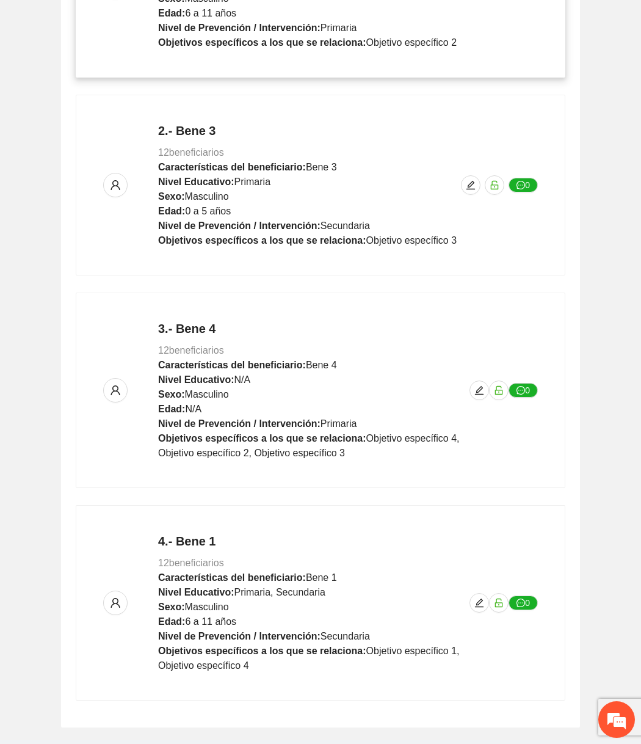
scroll to position [452, 0]
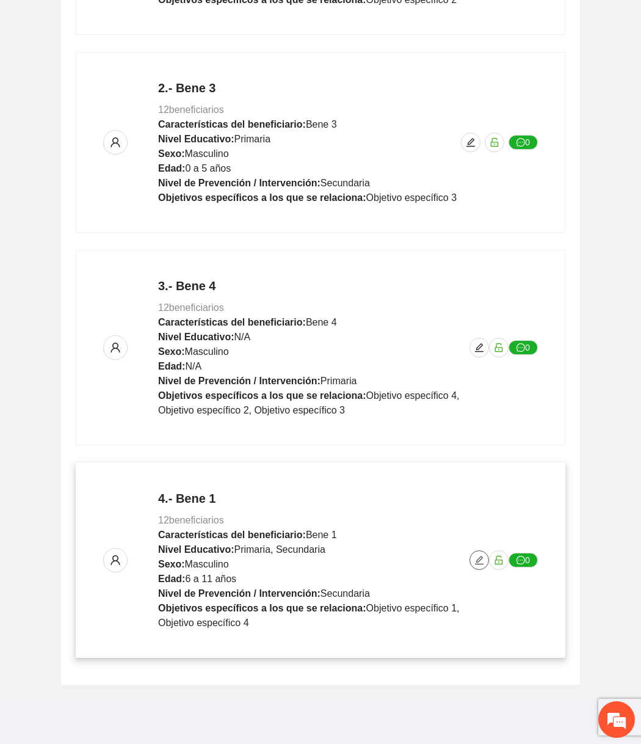
click at [472, 565] on button "button" at bounding box center [480, 560] width 20 height 20
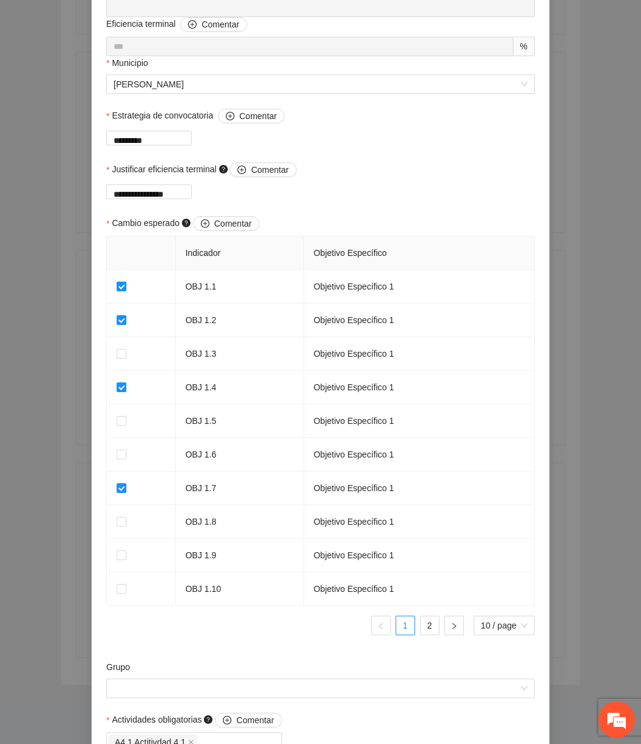
scroll to position [311, 0]
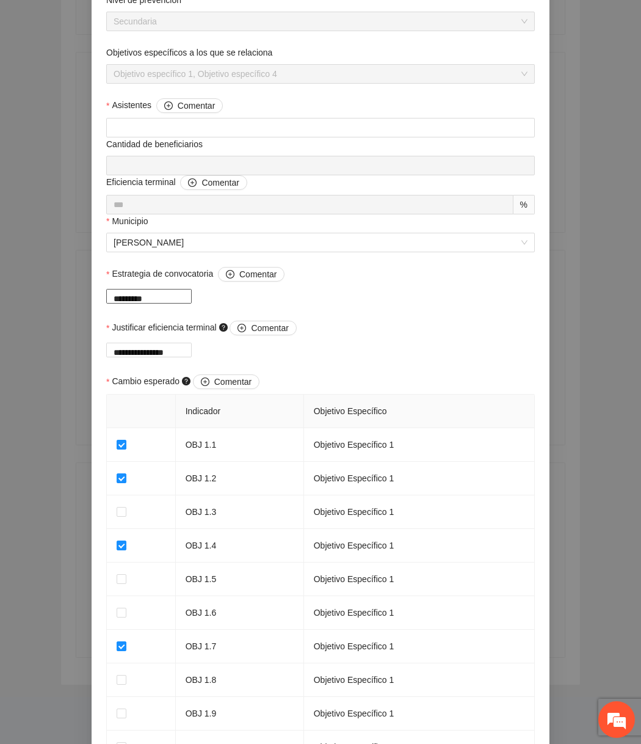
click at [192, 303] on textarea "*********" at bounding box center [148, 296] width 85 height 15
type textarea "**********"
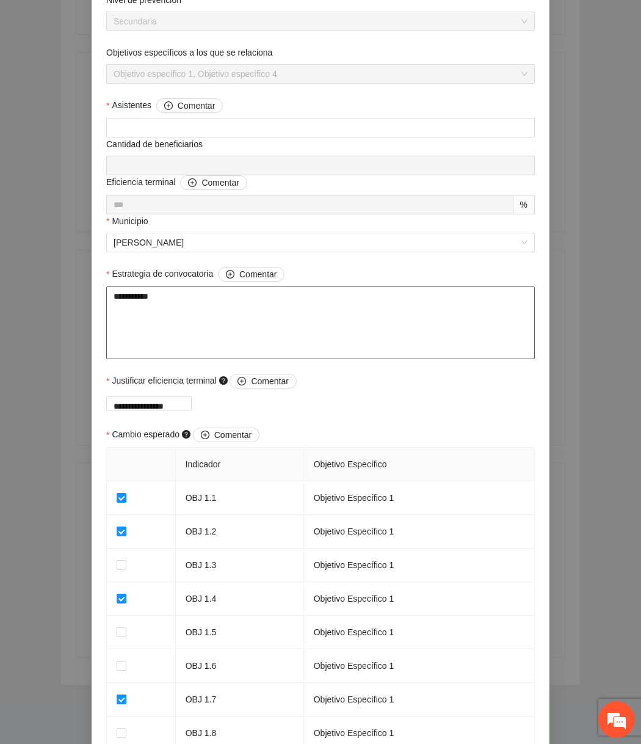
scroll to position [924, 0]
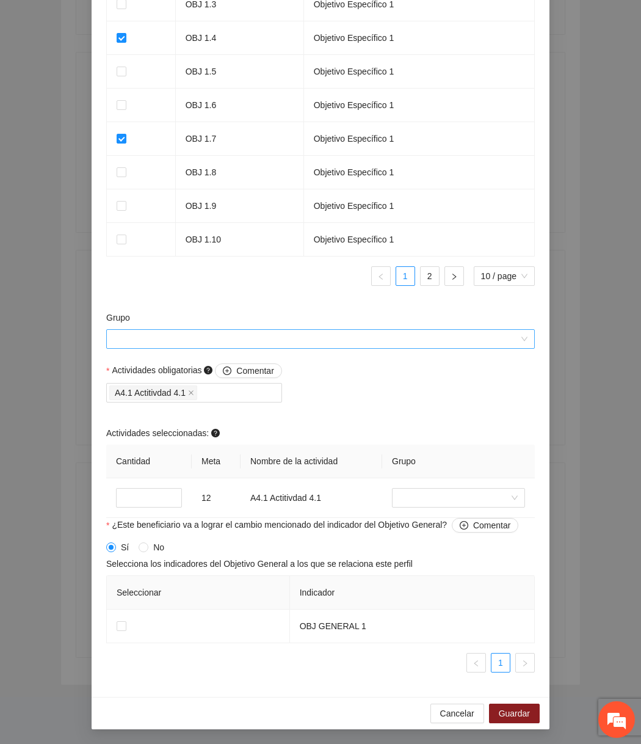
type textarea "**********"
click at [270, 339] on input "Grupo" at bounding box center [316, 339] width 405 height 18
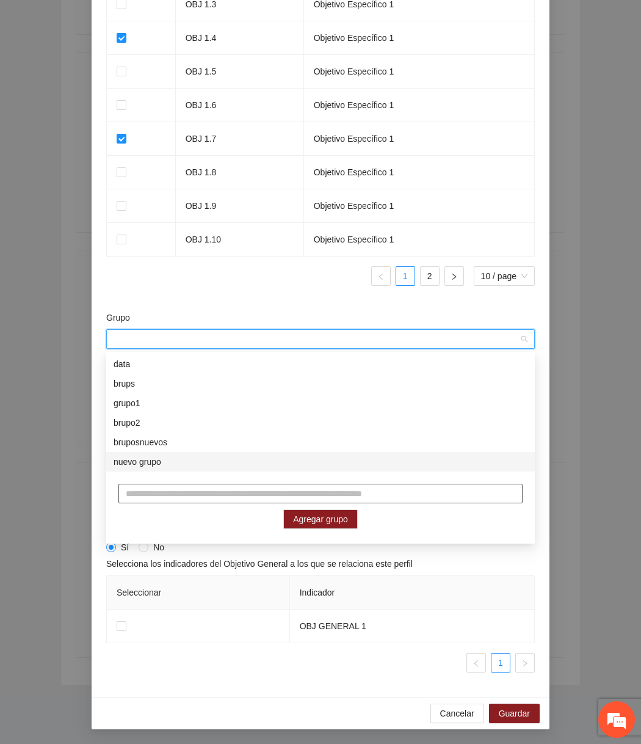
click at [201, 498] on input "text" at bounding box center [320, 494] width 404 height 20
click at [333, 496] on input "**********" at bounding box center [320, 494] width 404 height 20
type input "**********"
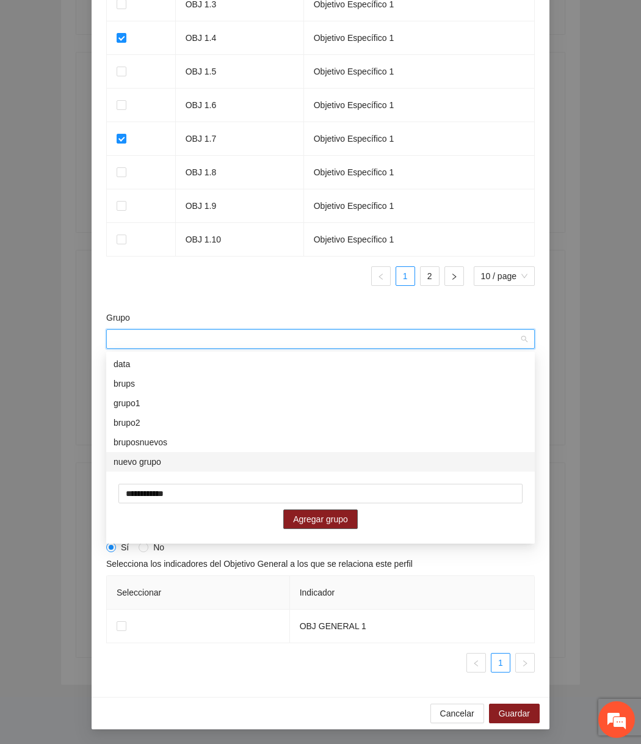
click at [328, 515] on span "Agregar grupo" at bounding box center [320, 518] width 55 height 13
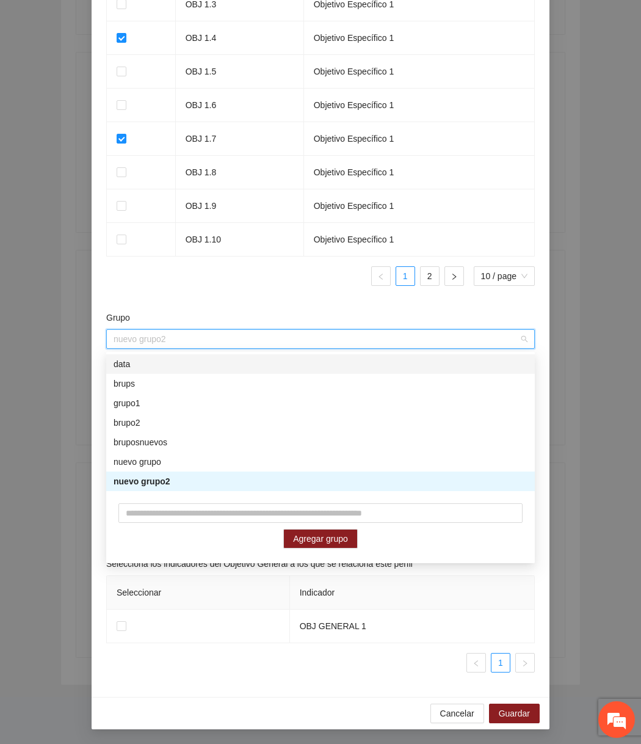
click at [376, 311] on div "Grupo" at bounding box center [320, 320] width 429 height 18
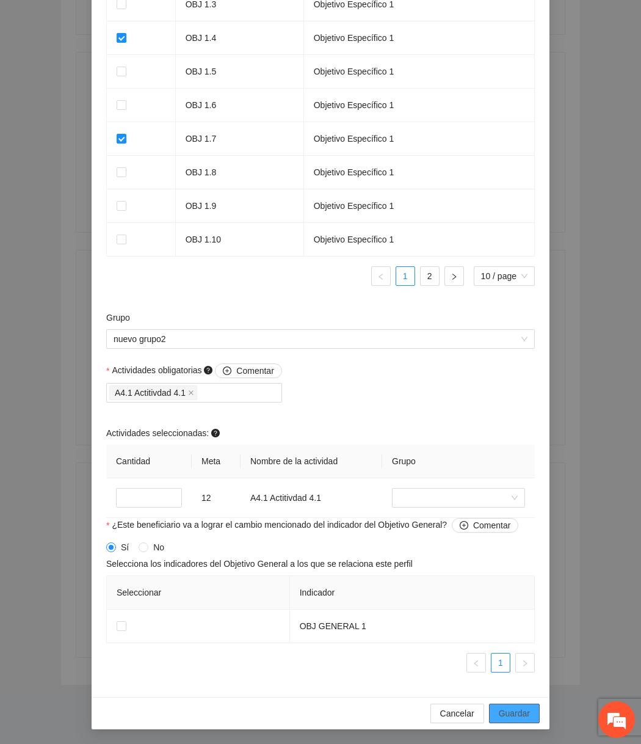
click at [517, 719] on span "Guardar" at bounding box center [514, 712] width 31 height 13
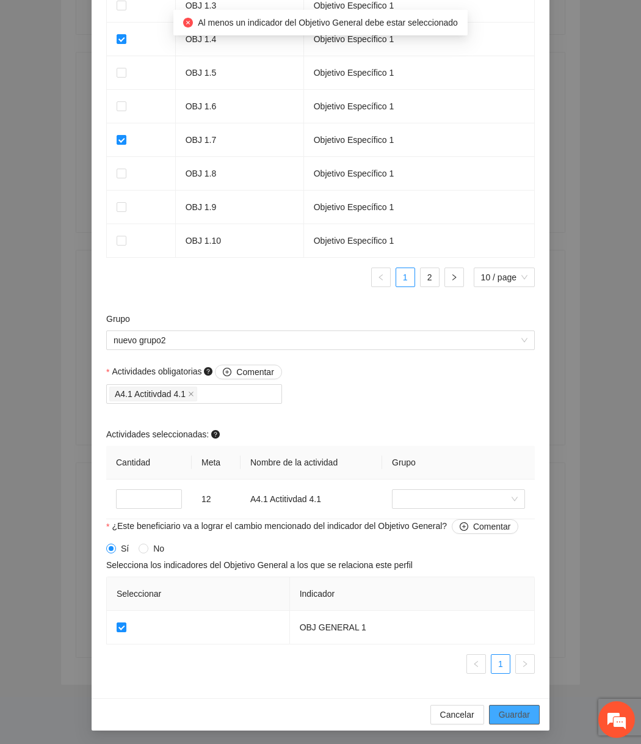
click at [513, 717] on span "Guardar" at bounding box center [514, 714] width 31 height 13
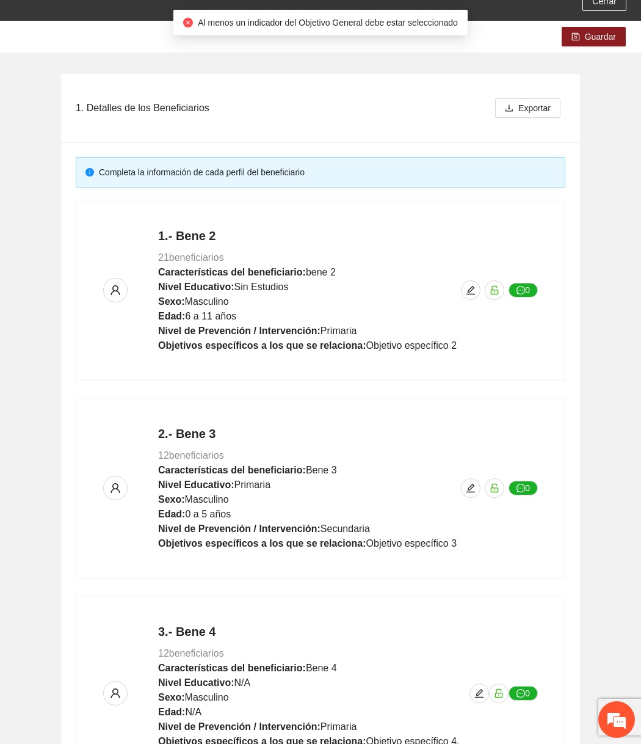
scroll to position [0, 0]
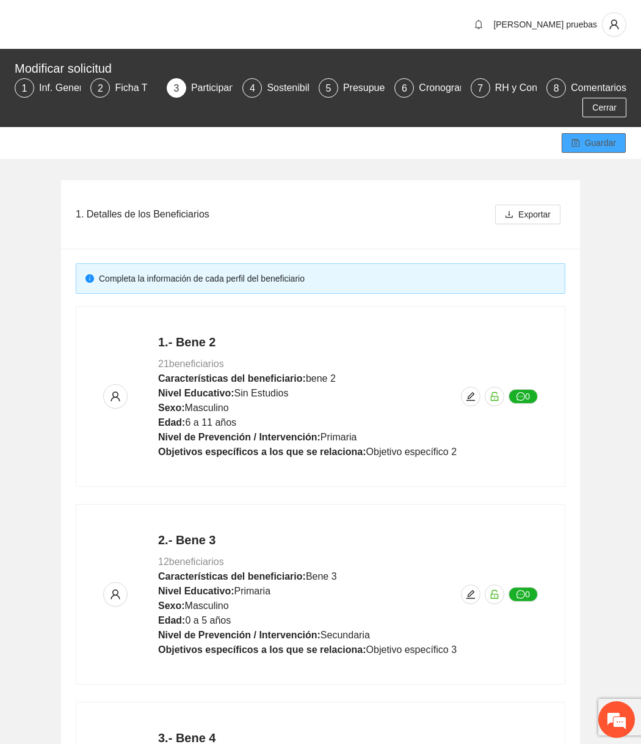
click at [603, 144] on span "Guardar" at bounding box center [600, 142] width 31 height 13
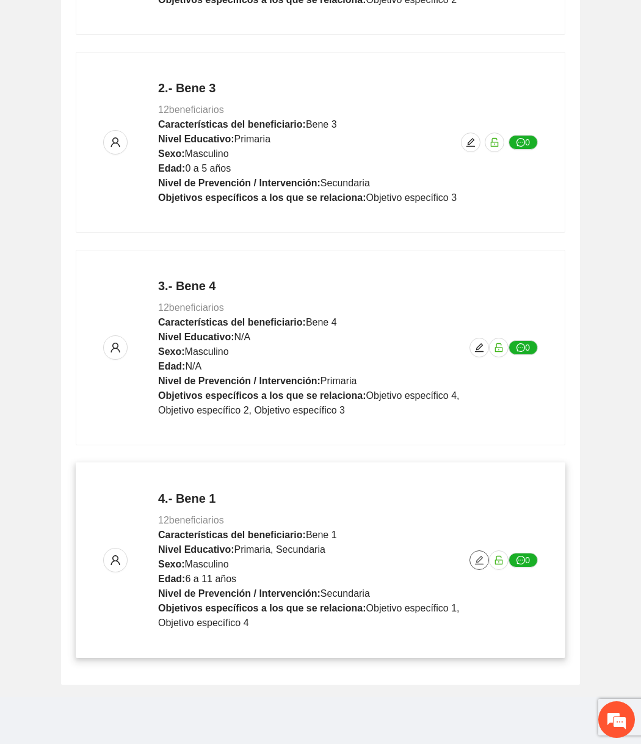
click at [476, 551] on button "button" at bounding box center [480, 560] width 20 height 20
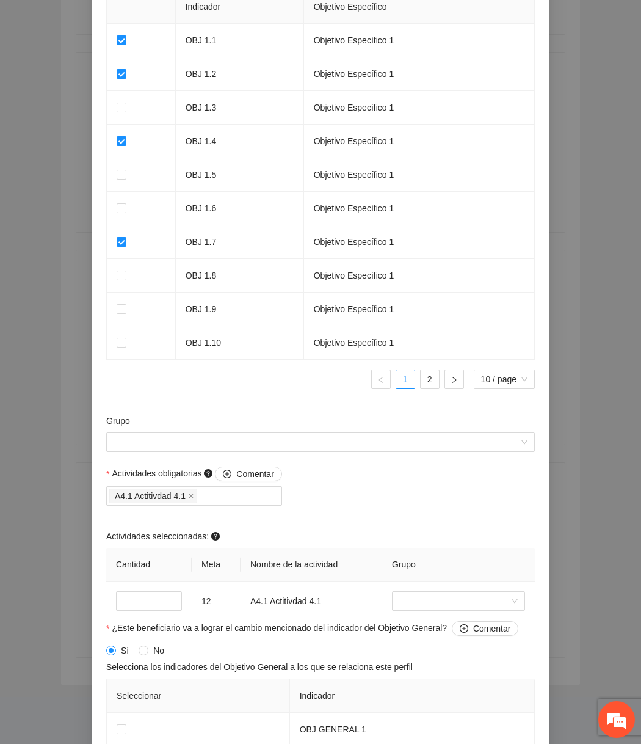
scroll to position [924, 0]
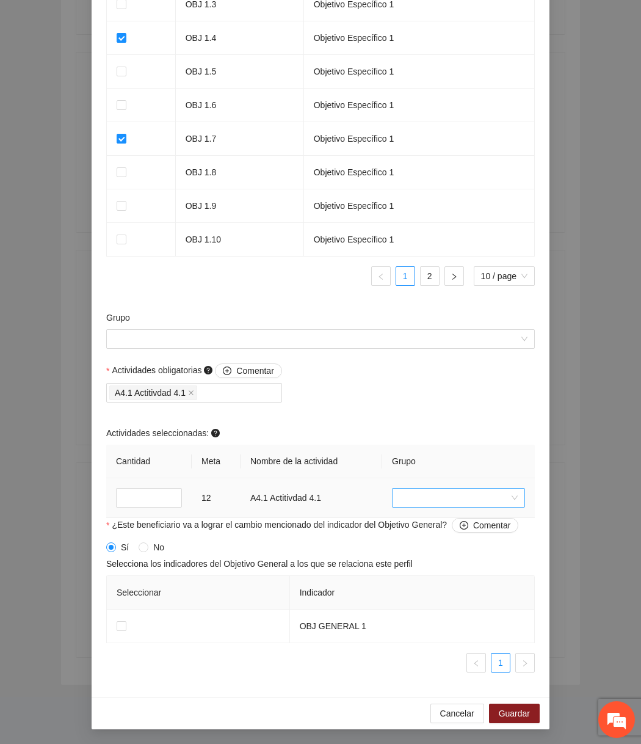
click at [450, 495] on input "search" at bounding box center [454, 497] width 110 height 18
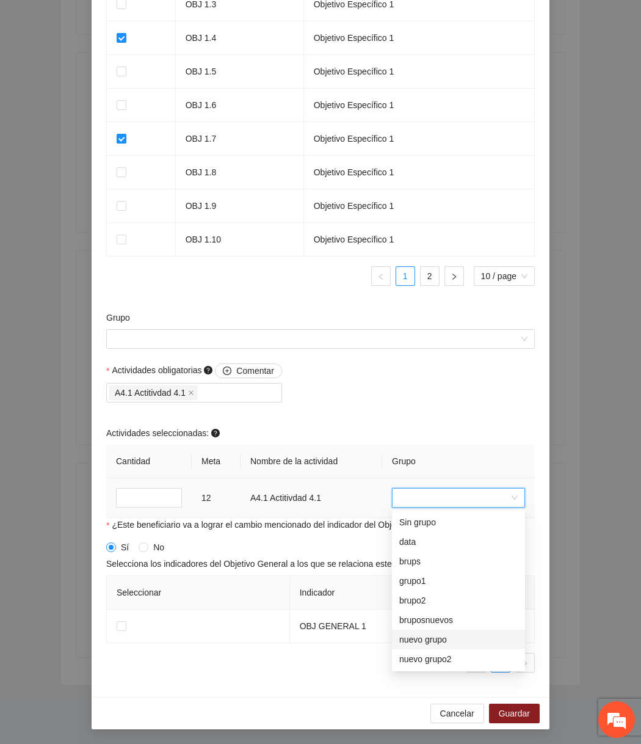
click at [425, 637] on div "nuevo grupo" at bounding box center [458, 639] width 118 height 13
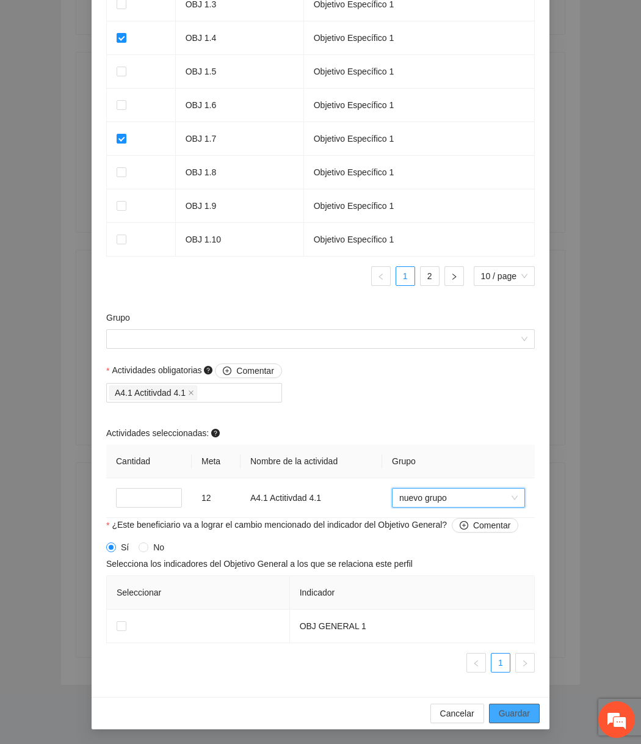
click at [505, 711] on span "Guardar" at bounding box center [514, 712] width 31 height 13
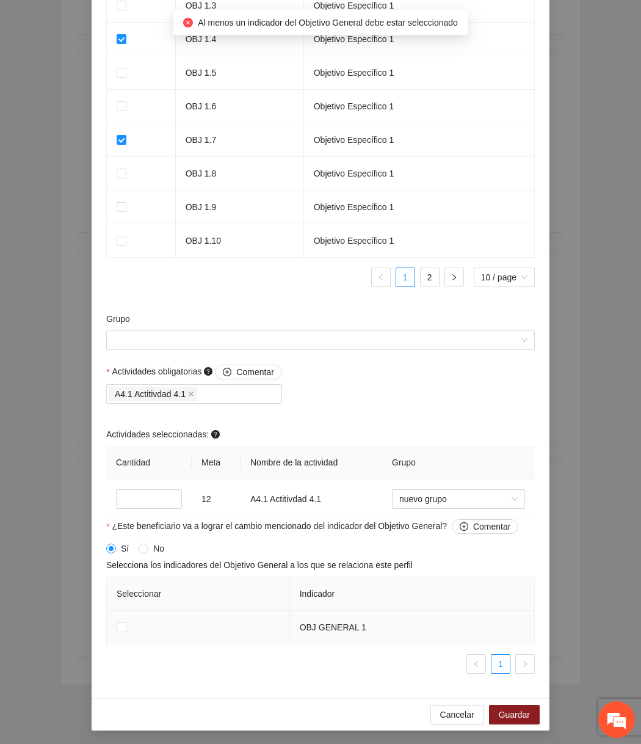
click at [114, 625] on td at bounding box center [198, 628] width 183 height 34
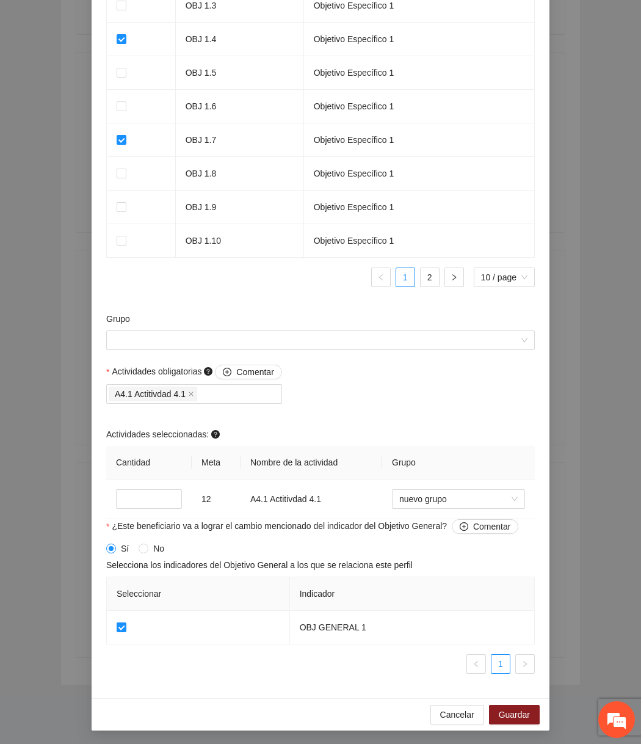
click at [539, 703] on div "Cancelar Guardar" at bounding box center [321, 714] width 458 height 32
click at [539, 705] on button "Guardar" at bounding box center [514, 715] width 51 height 20
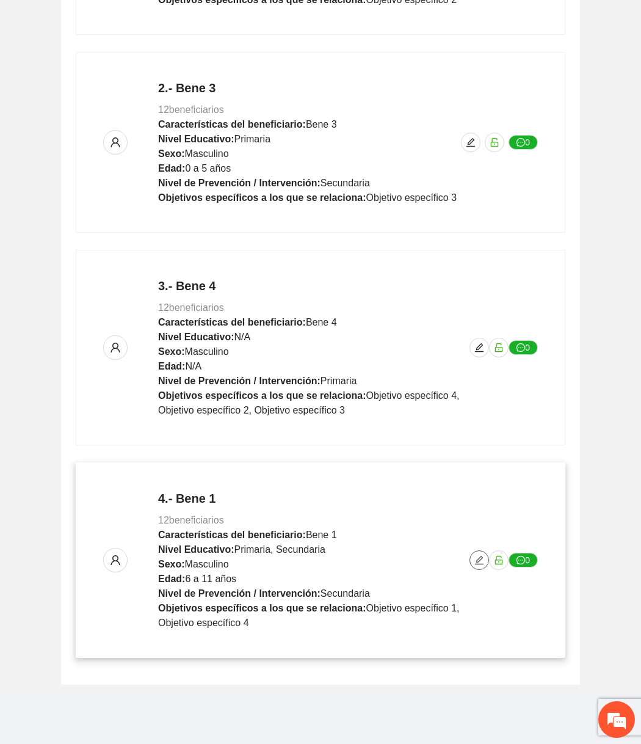
scroll to position [0, 0]
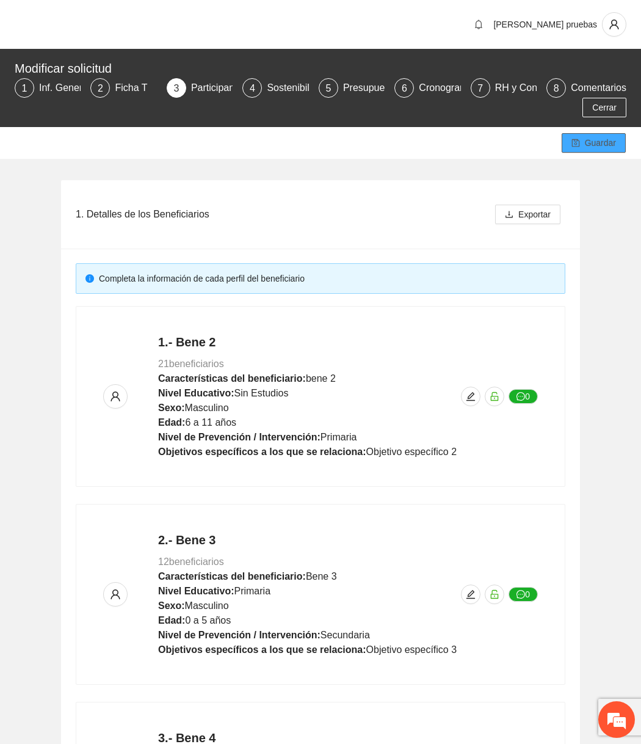
click at [582, 146] on button "Guardar" at bounding box center [594, 143] width 64 height 20
